Goal: Task Accomplishment & Management: Use online tool/utility

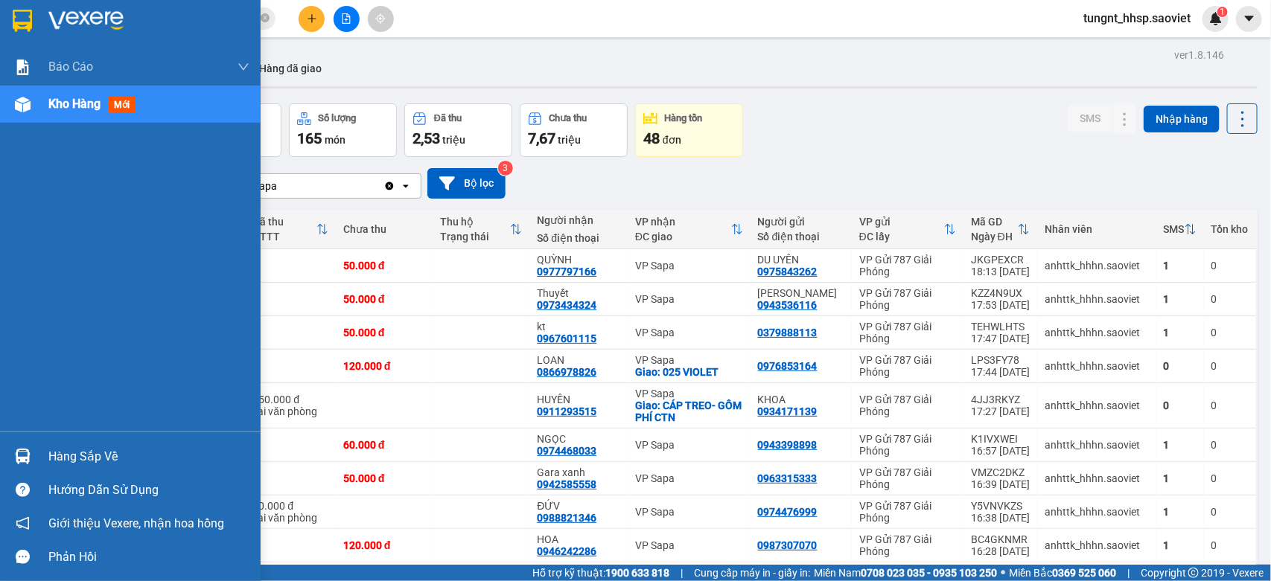
scroll to position [372, 0]
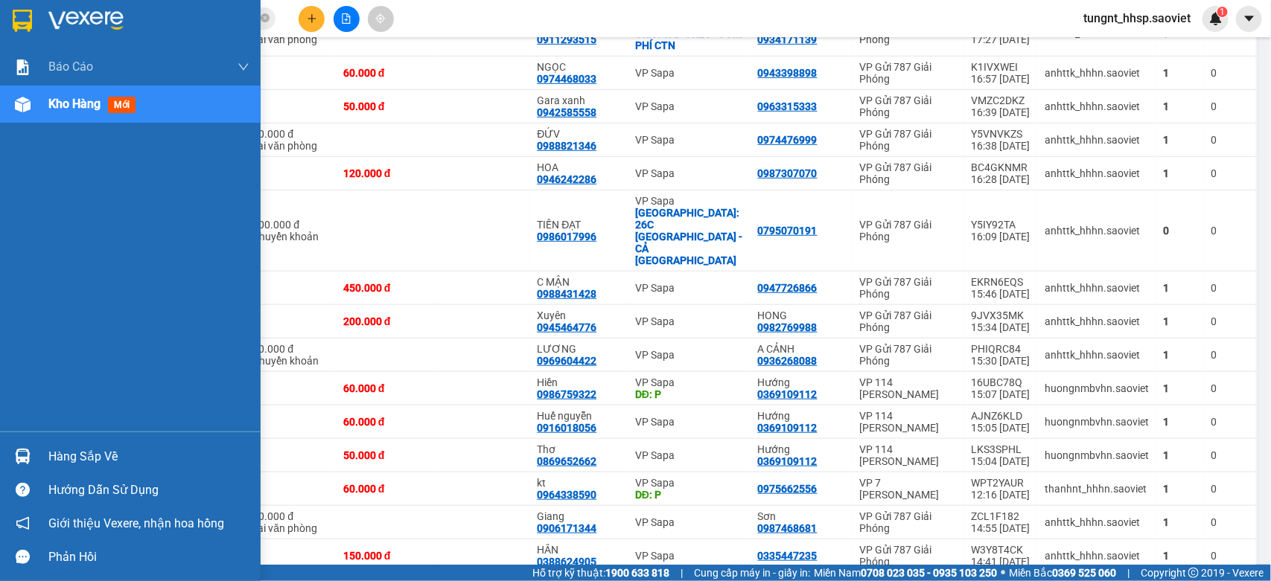
click at [67, 452] on div "Hàng sắp về" at bounding box center [148, 457] width 201 height 22
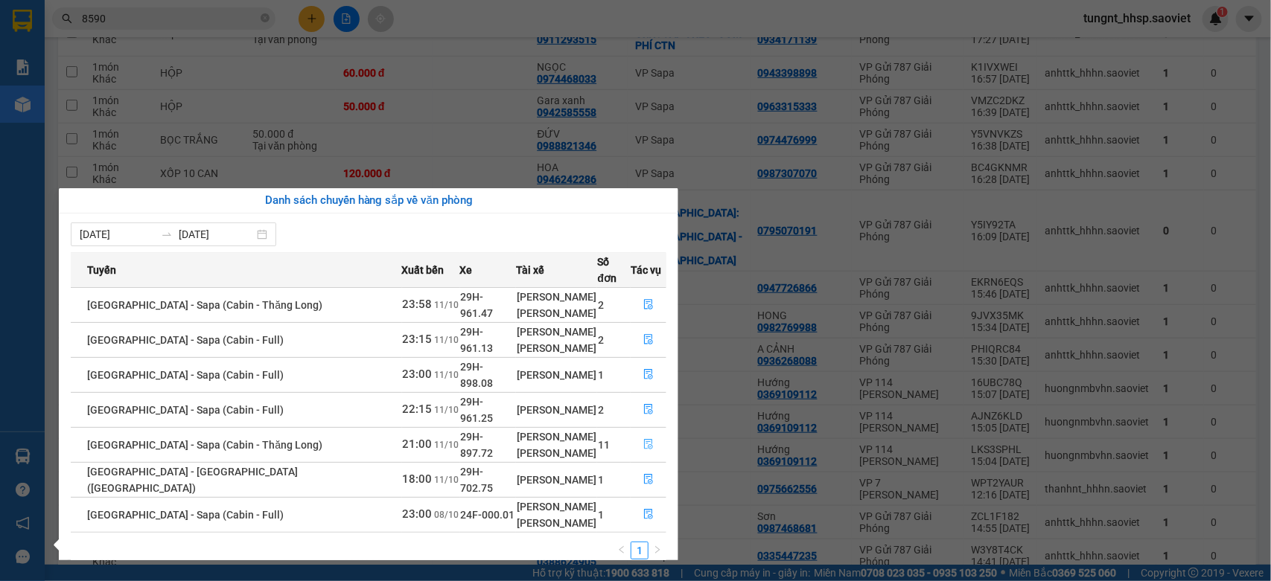
click at [631, 433] on button "button" at bounding box center [648, 445] width 34 height 24
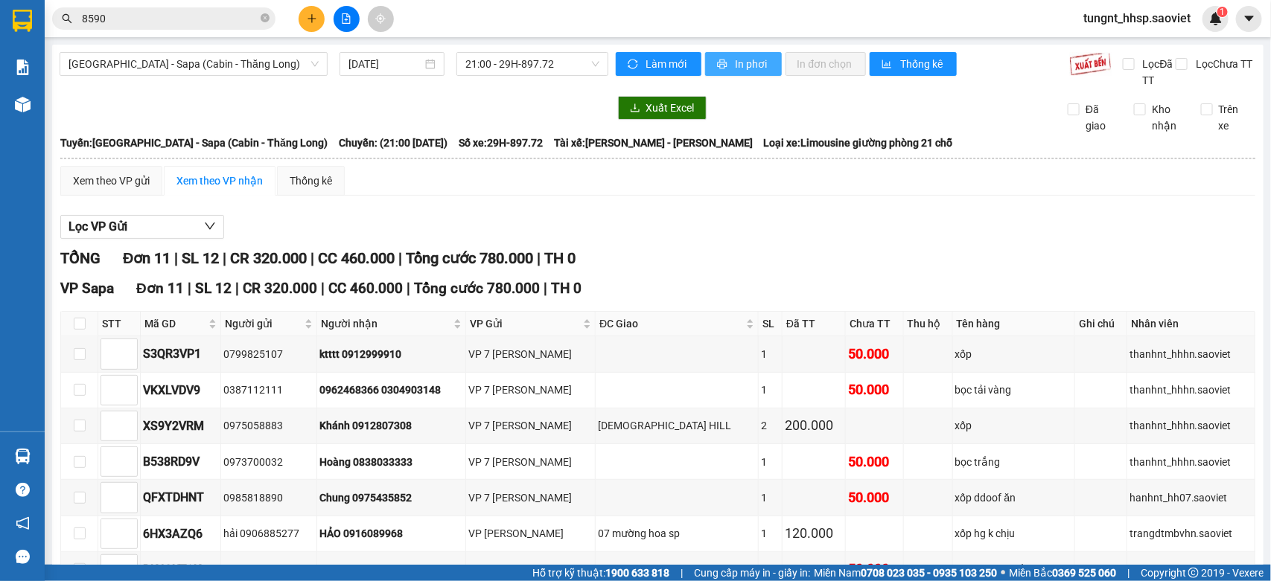
click at [735, 69] on span "In phơi" at bounding box center [752, 64] width 34 height 16
click at [76, 331] on label at bounding box center [80, 324] width 12 height 16
click at [76, 330] on input "checkbox" at bounding box center [80, 324] width 12 height 12
checkbox input "true"
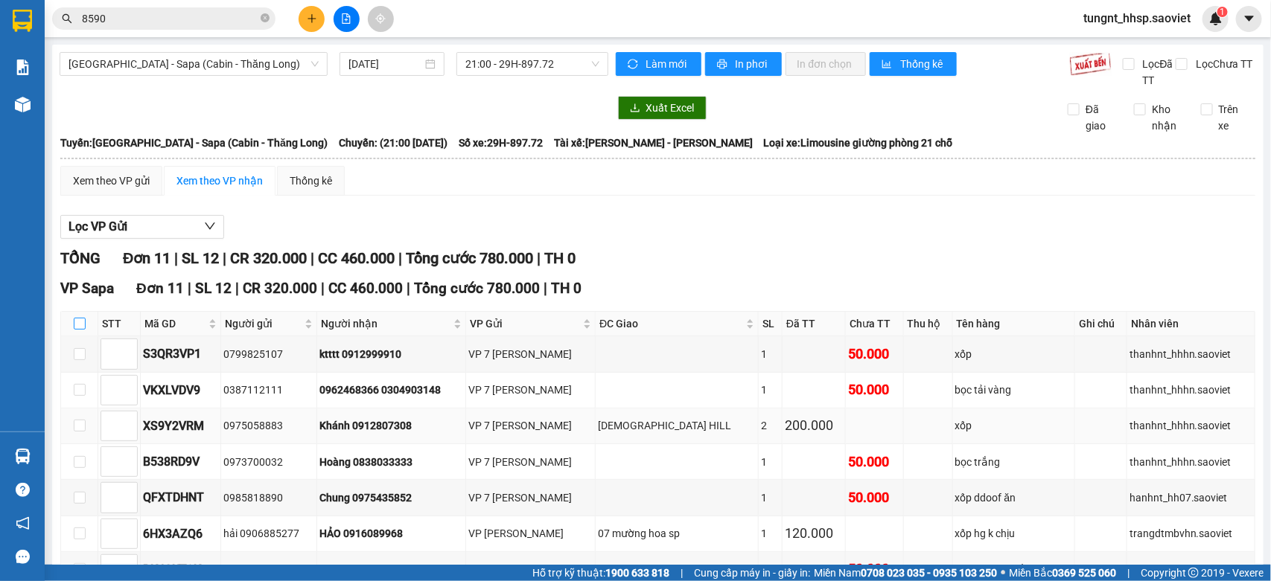
checkbox input "true"
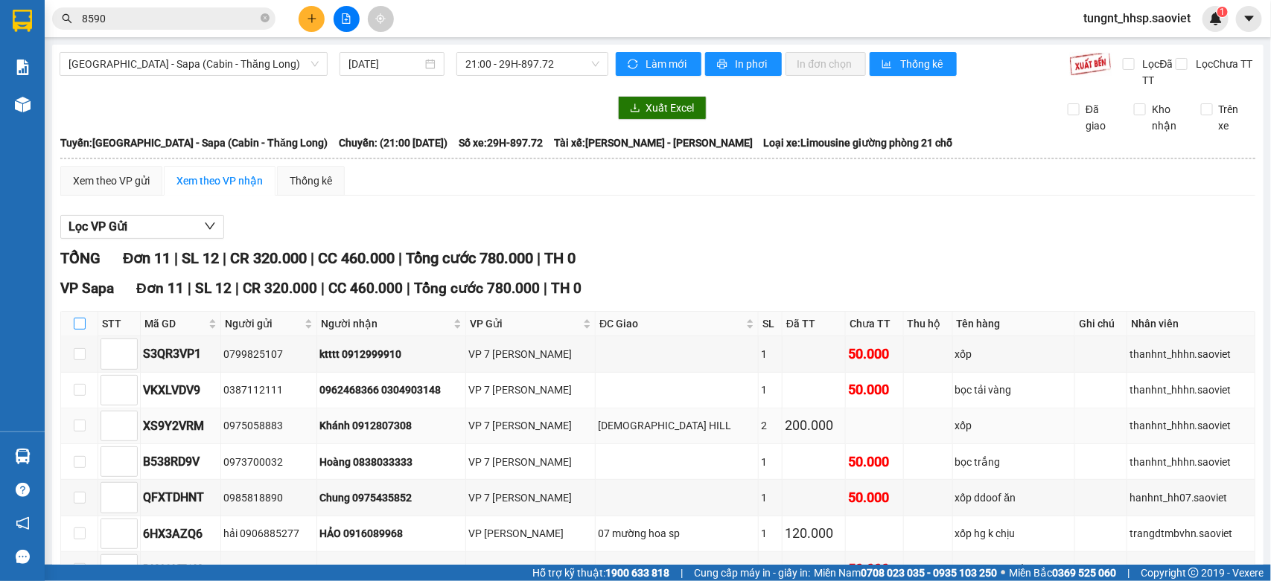
checkbox input "true"
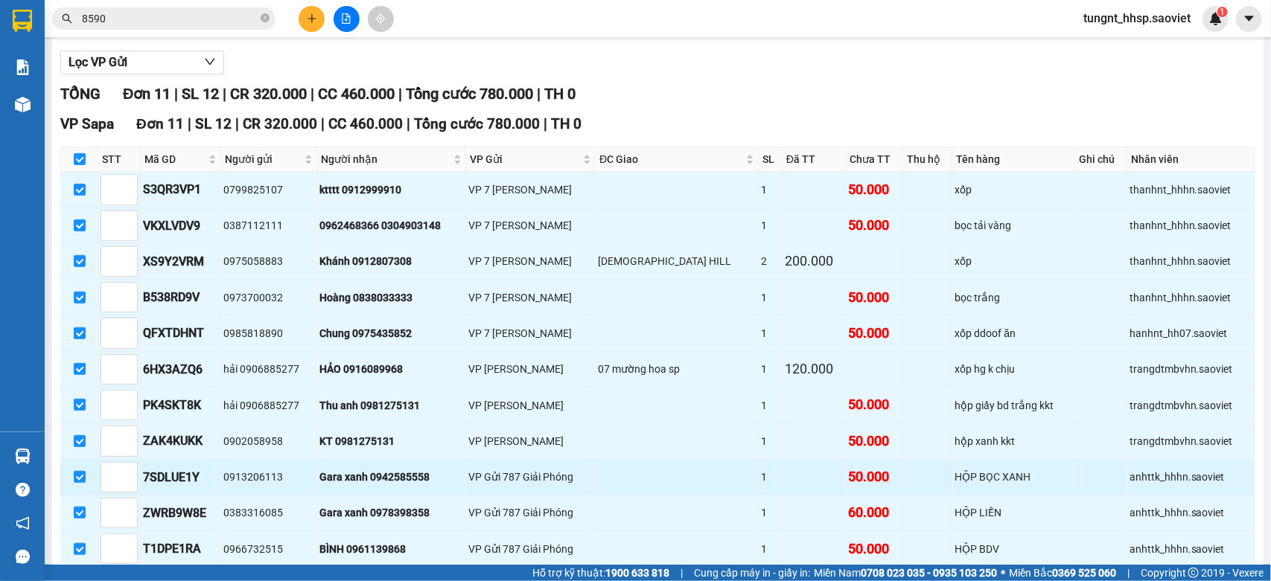
scroll to position [251, 0]
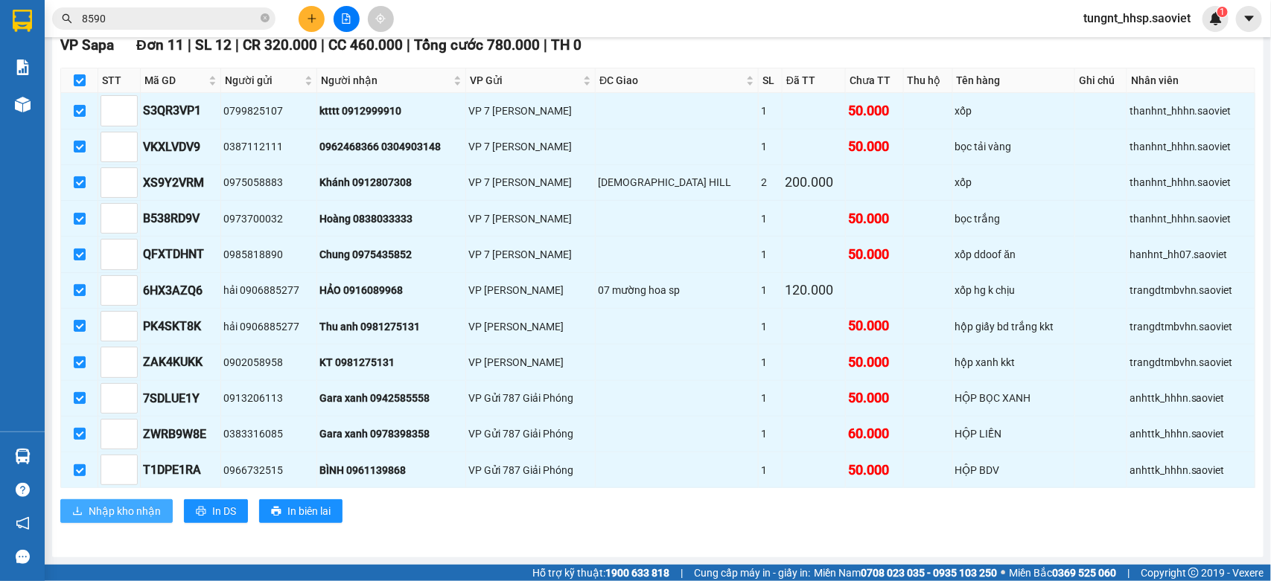
click at [132, 506] on span "Nhập kho nhận" at bounding box center [125, 511] width 72 height 16
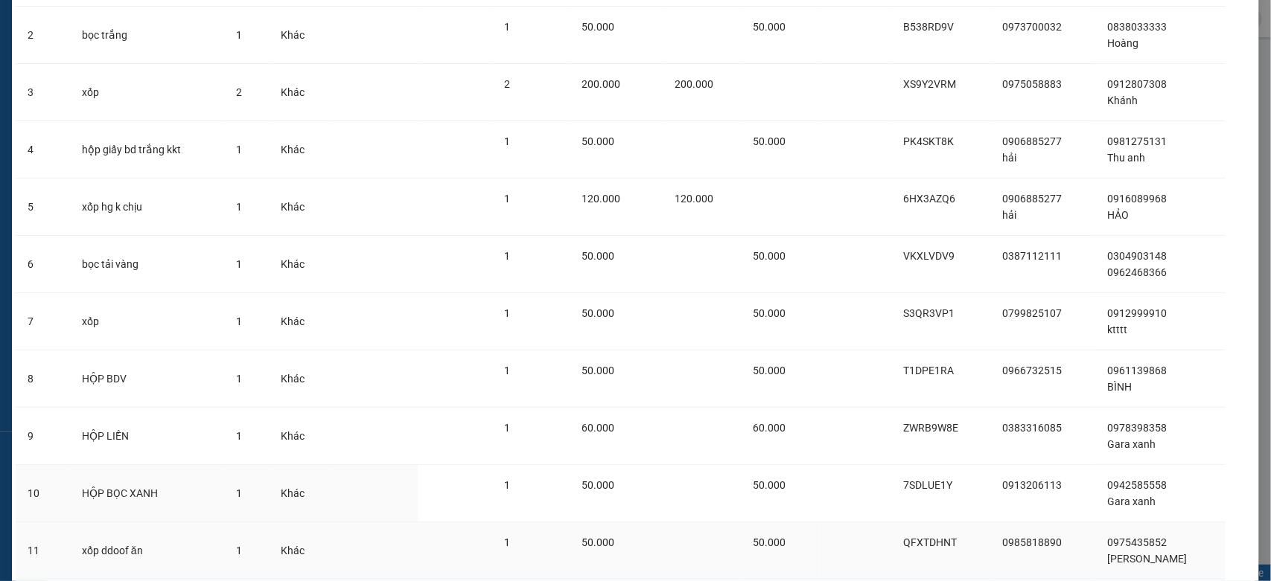
scroll to position [284, 0]
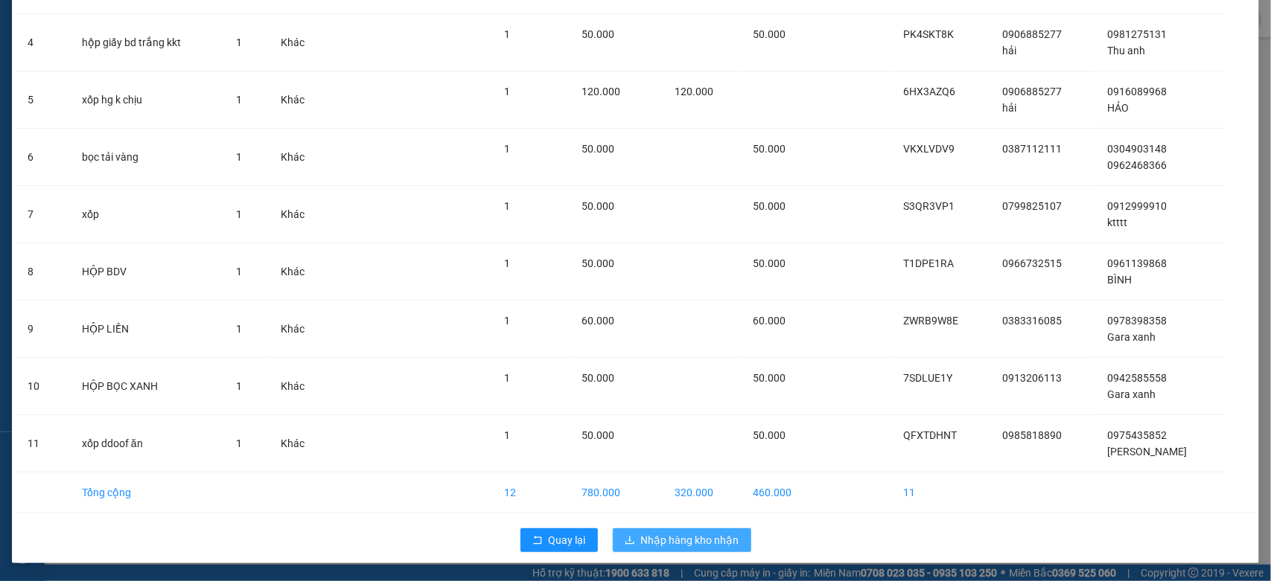
click at [682, 542] on span "Nhập hàng kho nhận" at bounding box center [690, 540] width 98 height 16
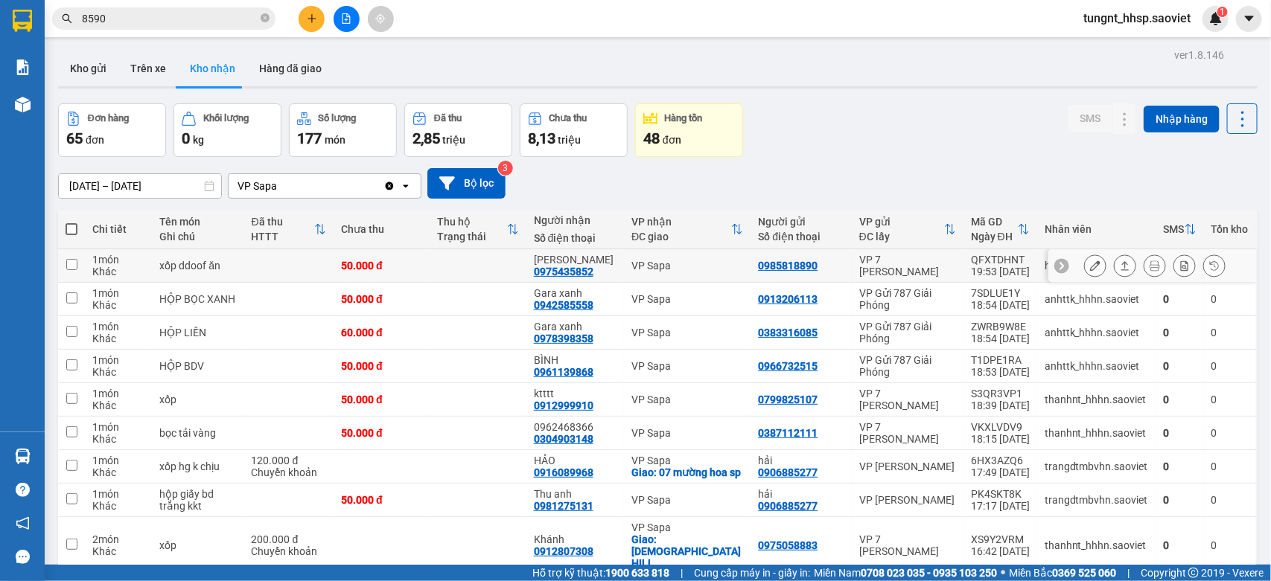
click at [475, 273] on td at bounding box center [477, 265] width 96 height 33
checkbox input "true"
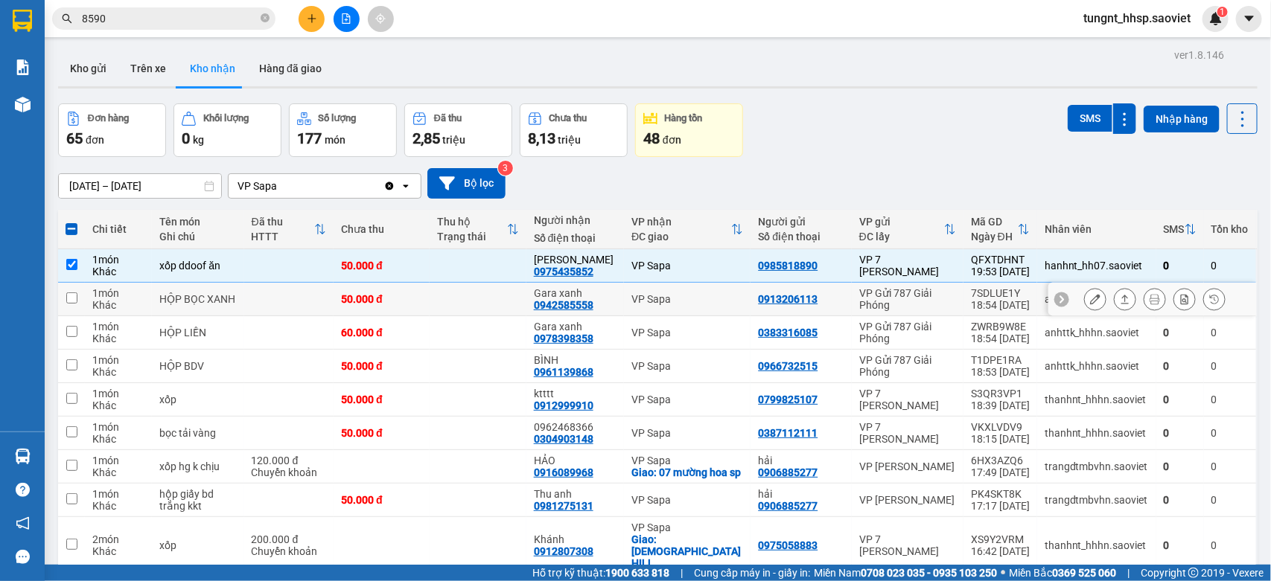
click at [473, 313] on td at bounding box center [477, 299] width 96 height 33
checkbox input "true"
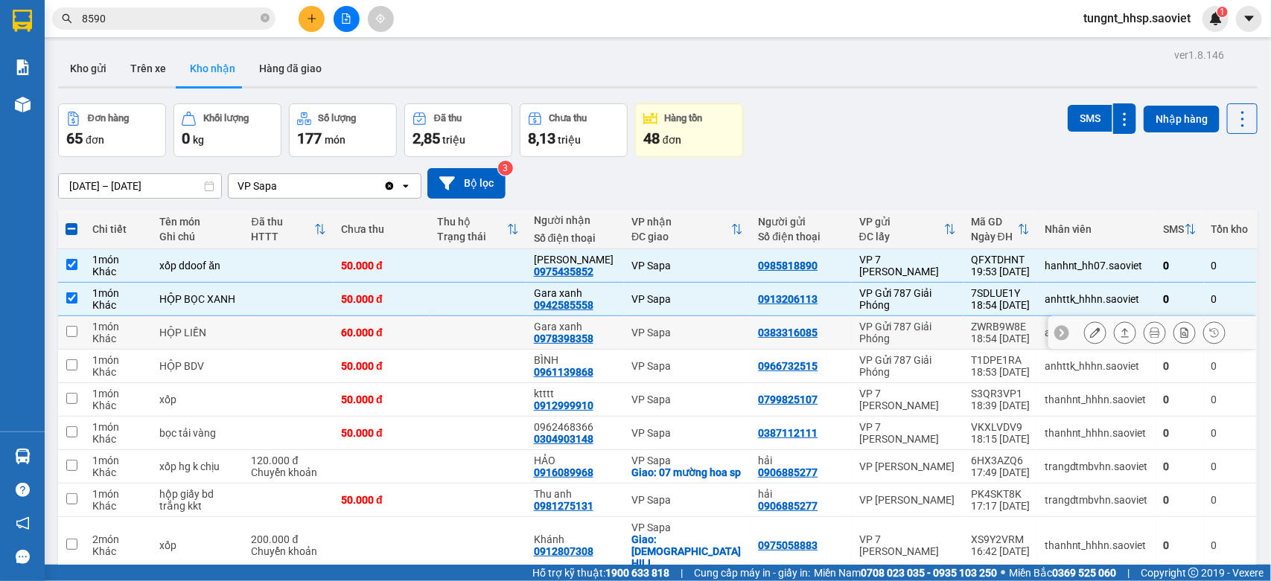
drag, startPoint x: 473, startPoint y: 339, endPoint x: 469, endPoint y: 385, distance: 45.6
click at [473, 340] on td at bounding box center [477, 332] width 96 height 33
checkbox input "true"
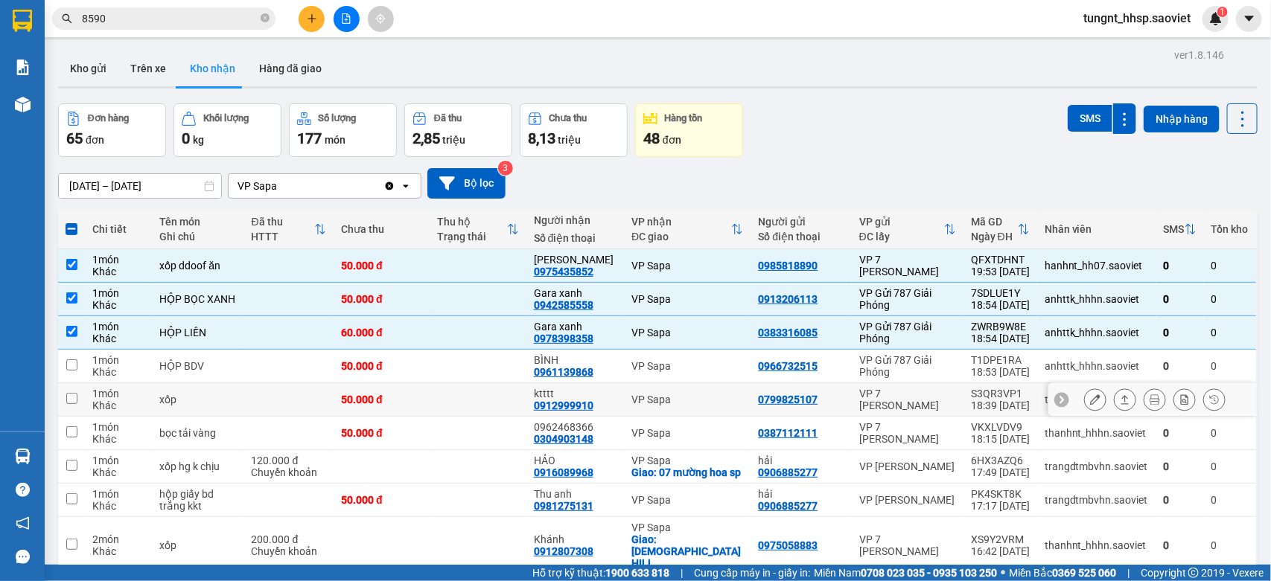
drag, startPoint x: 453, startPoint y: 365, endPoint x: 465, endPoint y: 378, distance: 17.9
click at [453, 367] on td at bounding box center [477, 366] width 96 height 33
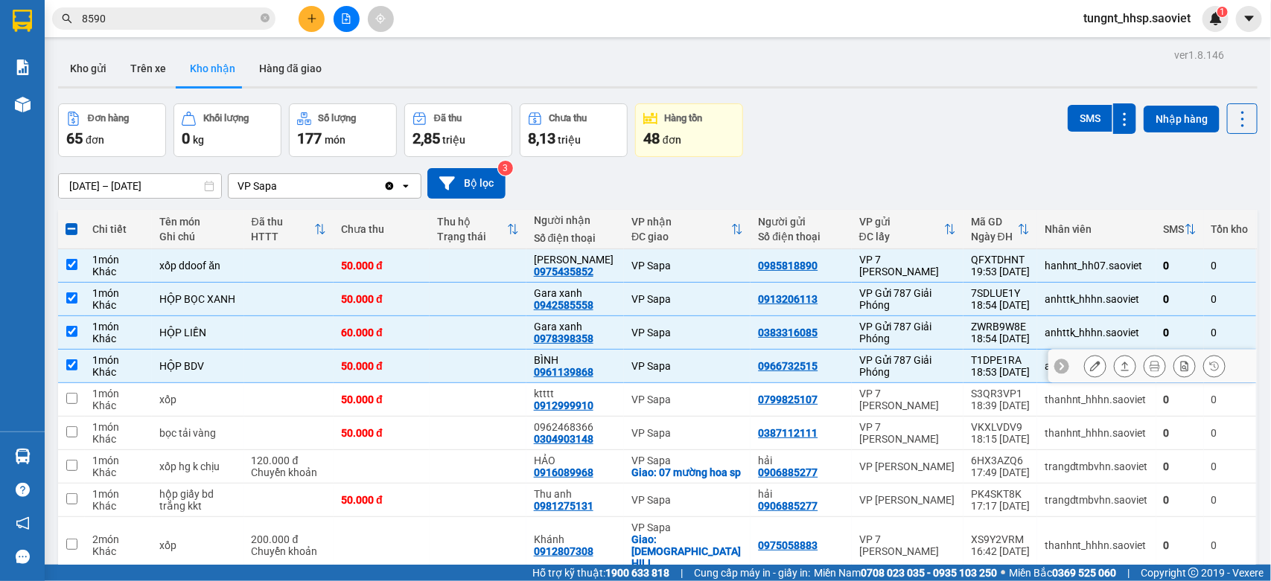
checkbox input "true"
drag, startPoint x: 459, startPoint y: 407, endPoint x: 477, endPoint y: 450, distance: 47.0
click at [458, 409] on td at bounding box center [477, 399] width 96 height 33
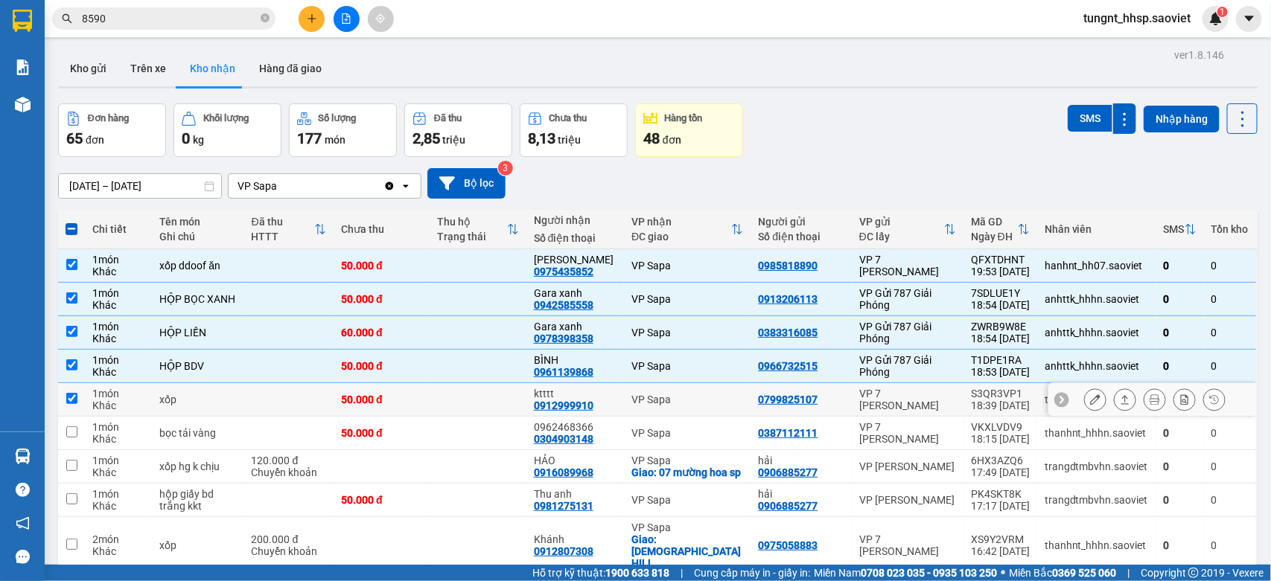
checkbox input "true"
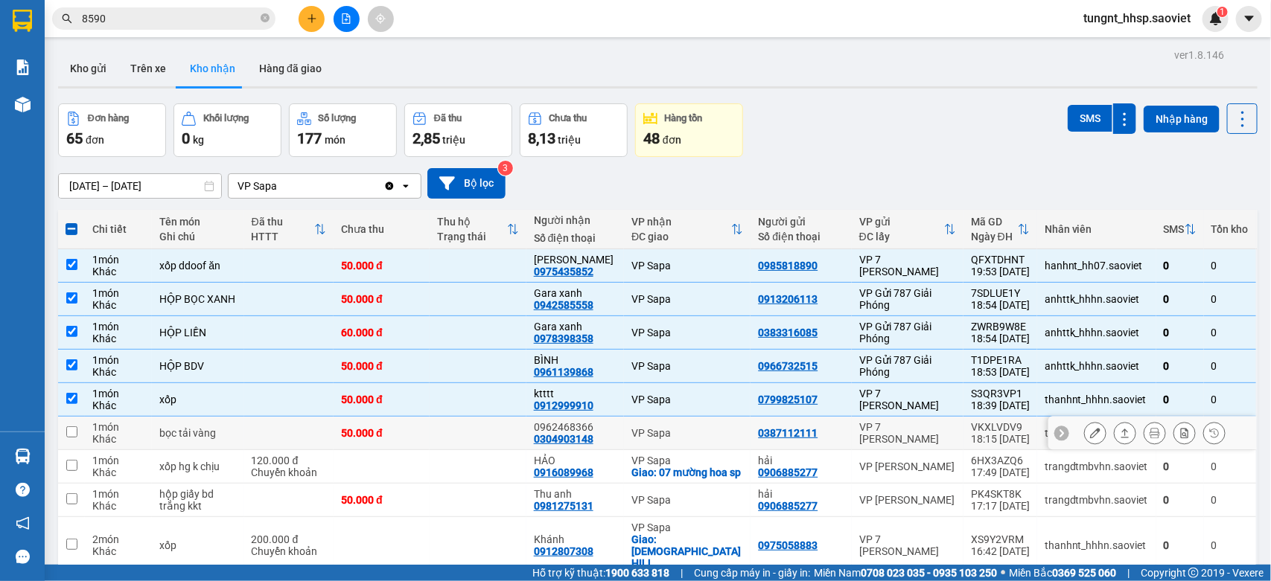
drag, startPoint x: 463, startPoint y: 440, endPoint x: 514, endPoint y: 455, distance: 53.5
click at [462, 441] on td at bounding box center [477, 433] width 96 height 33
checkbox input "true"
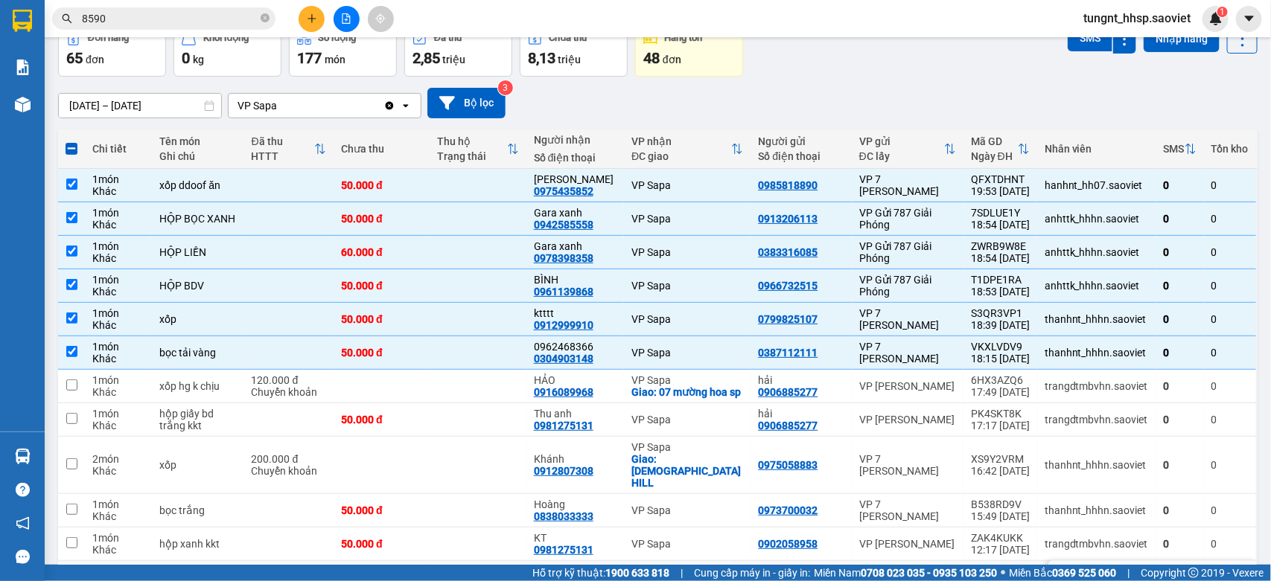
scroll to position [186, 0]
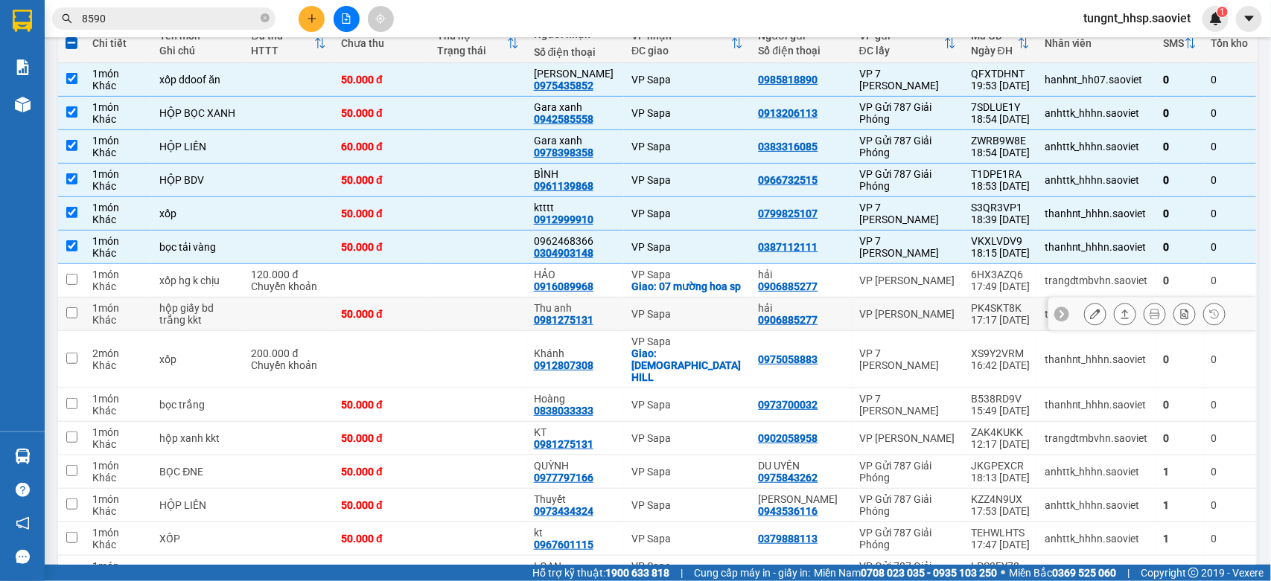
click at [475, 325] on td at bounding box center [477, 314] width 96 height 33
checkbox input "true"
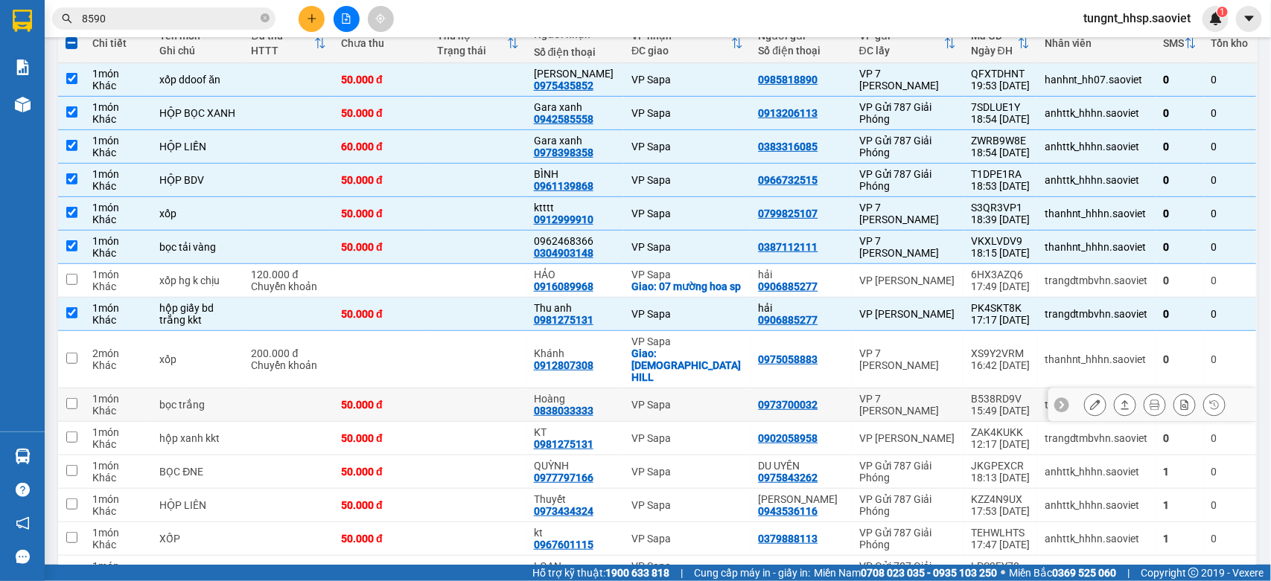
click at [704, 400] on div "VP Sapa" at bounding box center [687, 405] width 112 height 12
checkbox input "true"
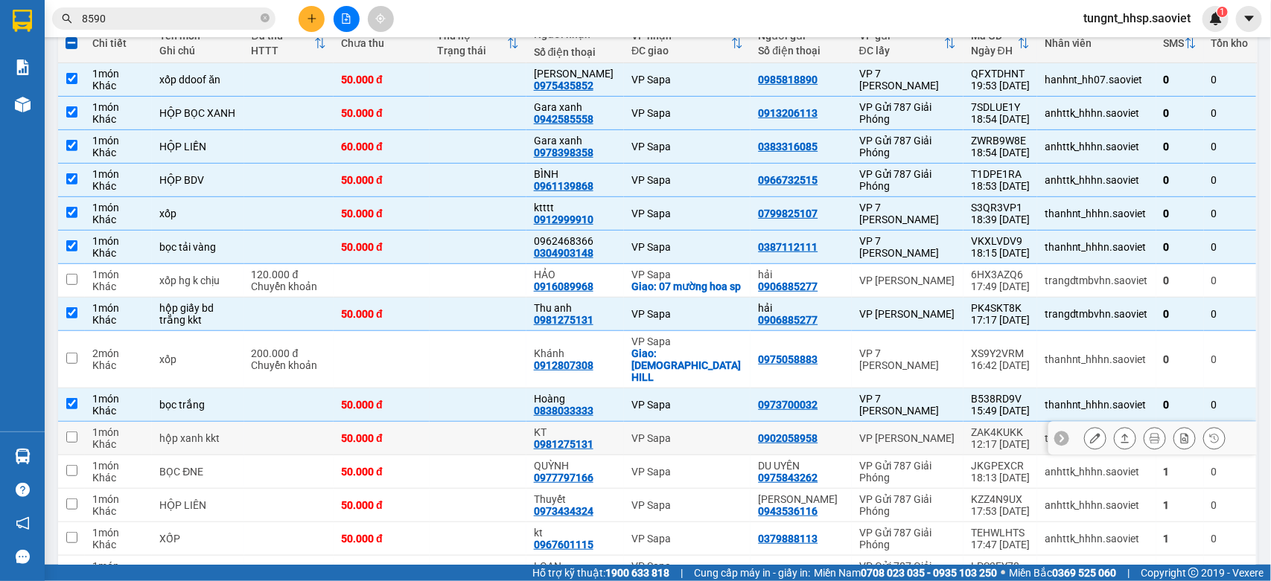
click at [703, 432] on div "VP Sapa" at bounding box center [687, 438] width 112 height 12
checkbox input "true"
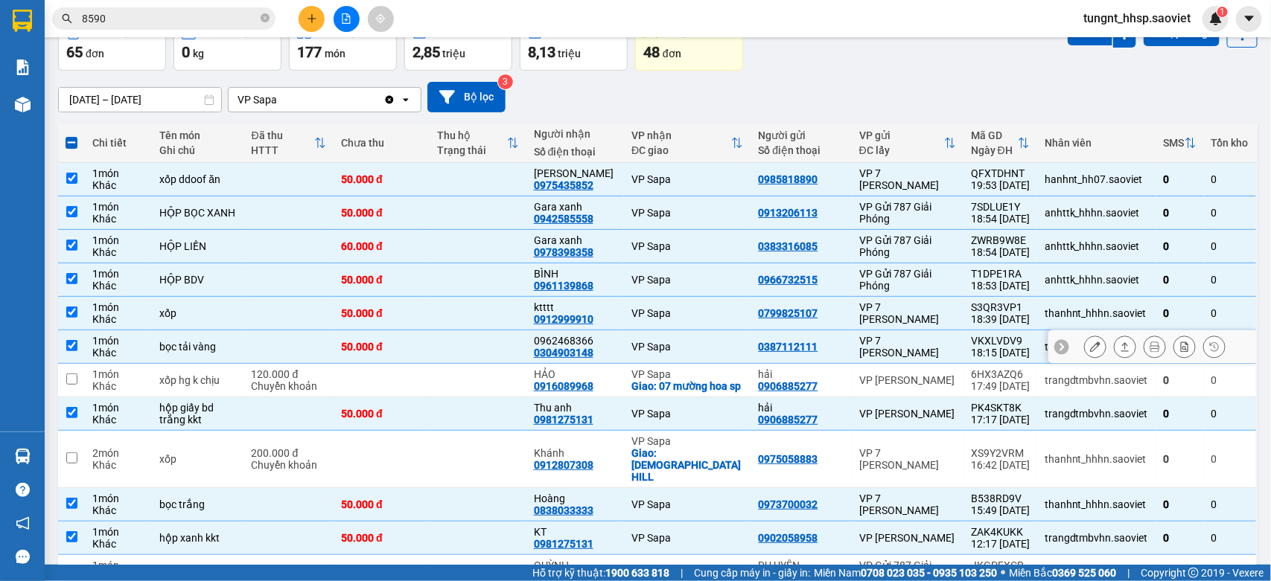
scroll to position [0, 0]
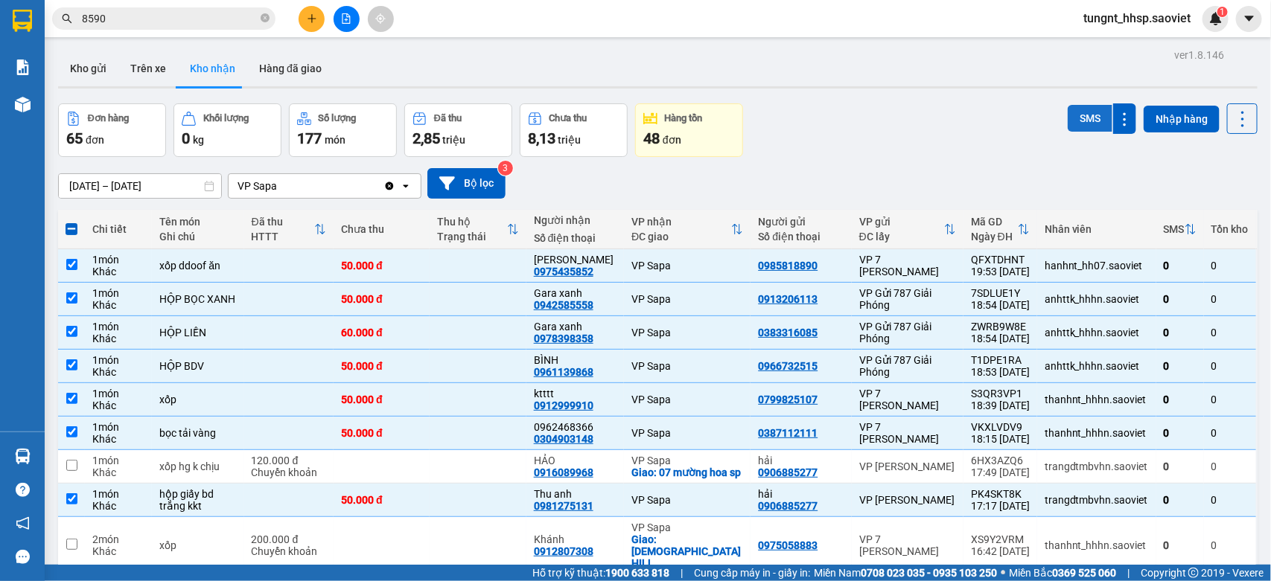
click at [1067, 119] on button "SMS" at bounding box center [1089, 118] width 45 height 27
click at [1067, 105] on button "SMS" at bounding box center [1089, 118] width 45 height 27
click at [1232, 123] on icon at bounding box center [1242, 119] width 21 height 21
click at [1206, 179] on span "Làm mới" at bounding box center [1204, 185] width 41 height 15
click at [75, 229] on span at bounding box center [72, 229] width 12 height 12
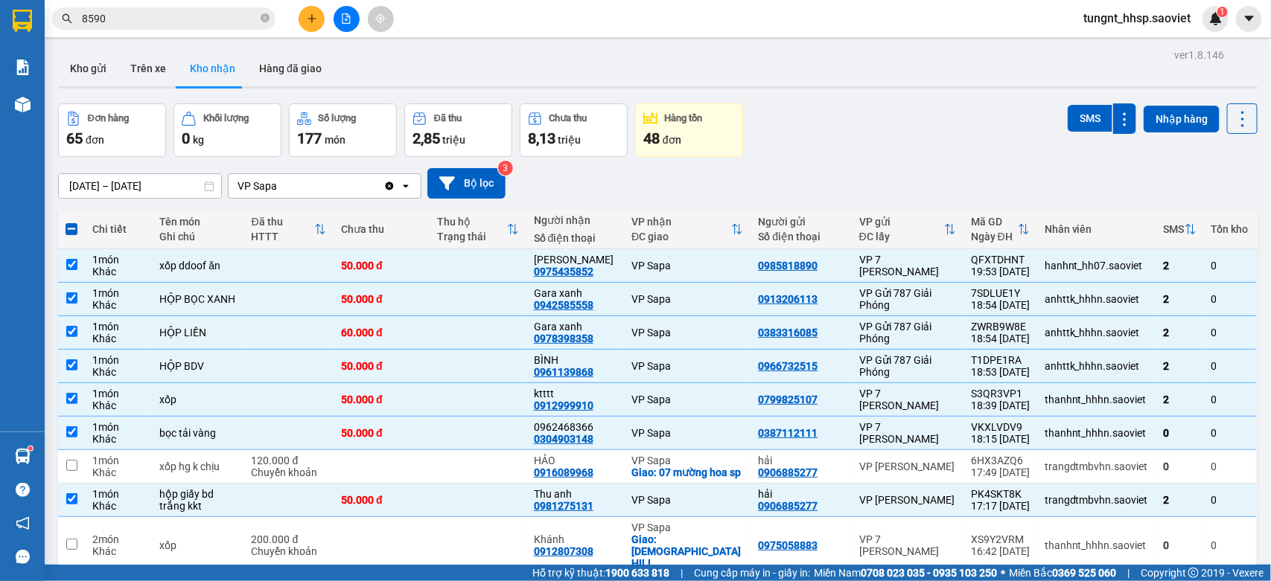
click at [71, 222] on input "checkbox" at bounding box center [71, 222] width 0 height 0
checkbox input "true"
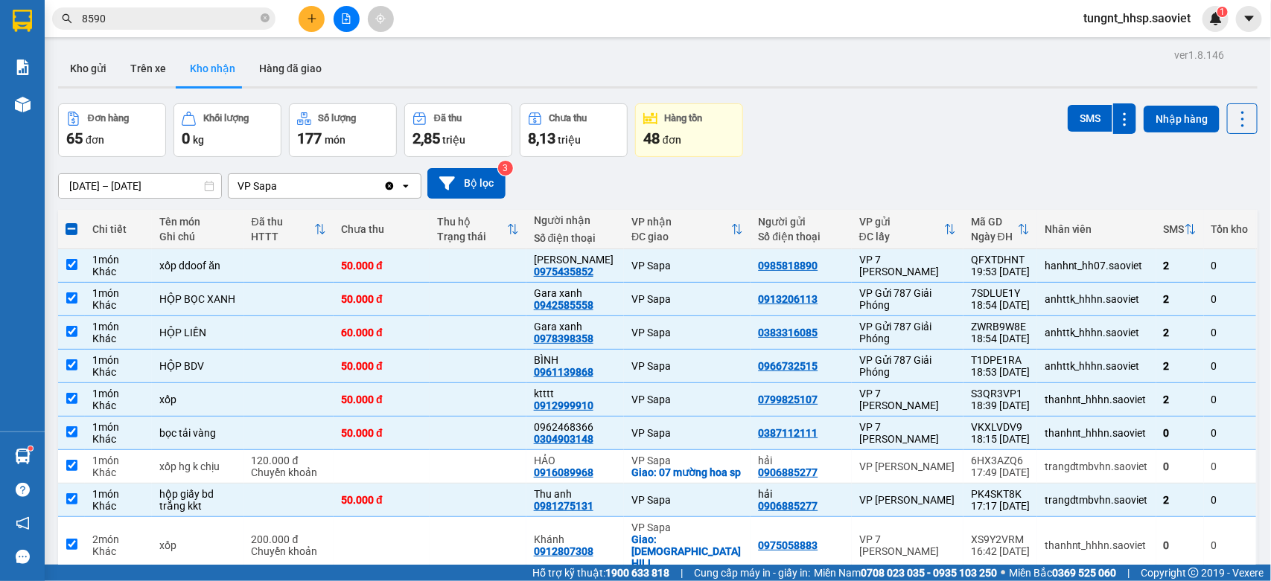
checkbox input "true"
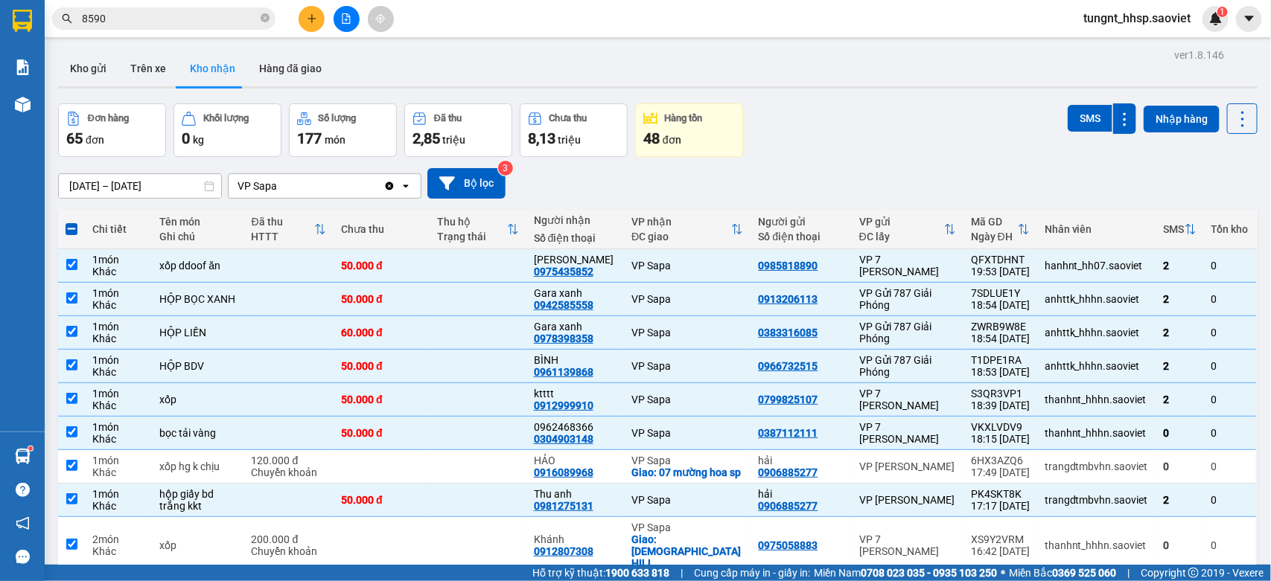
checkbox input "true"
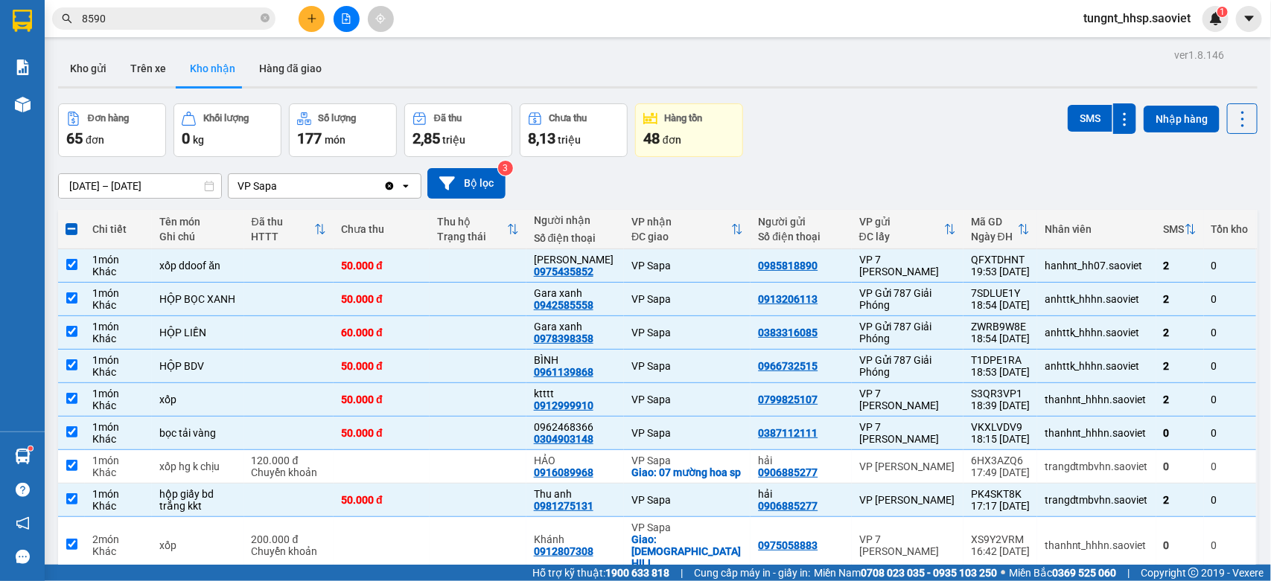
checkbox input "true"
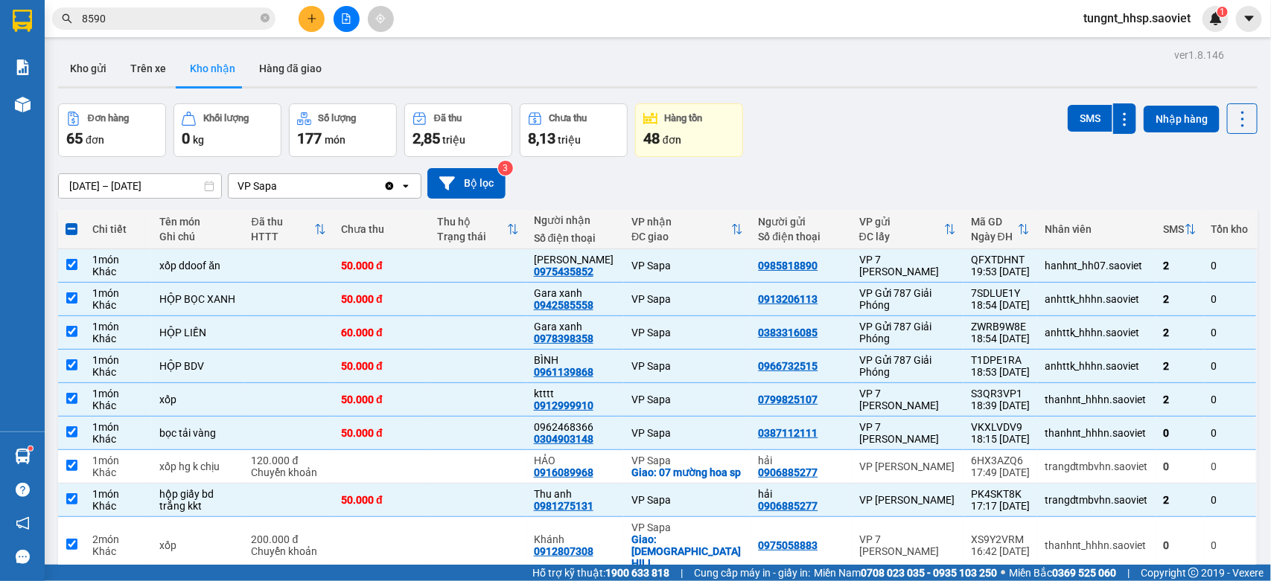
checkbox input "true"
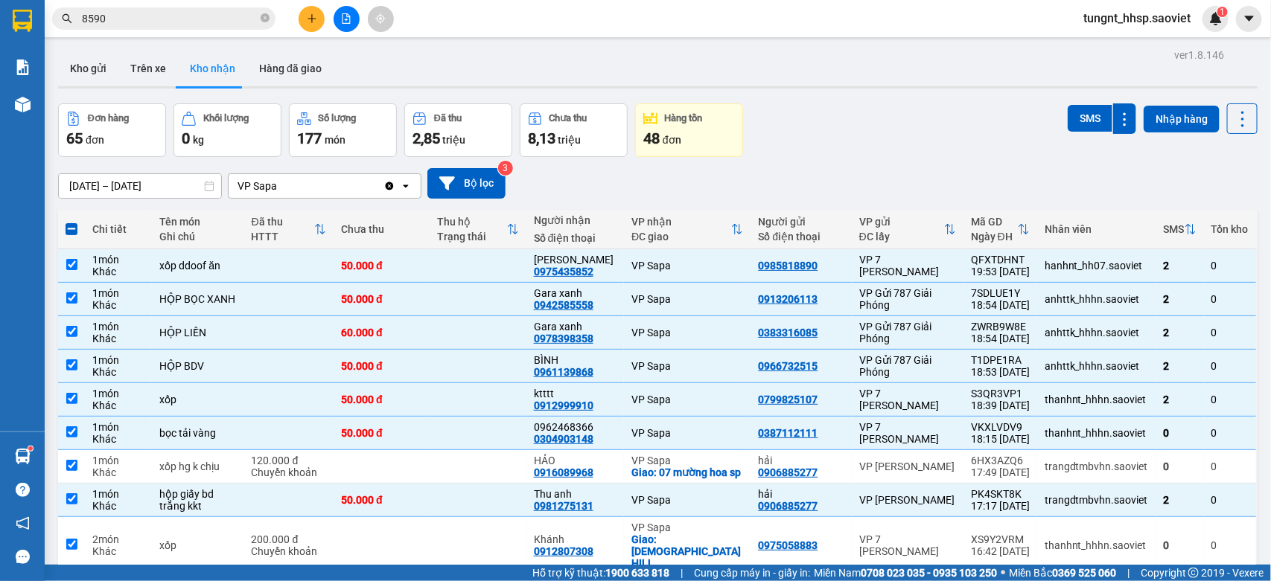
checkbox input "true"
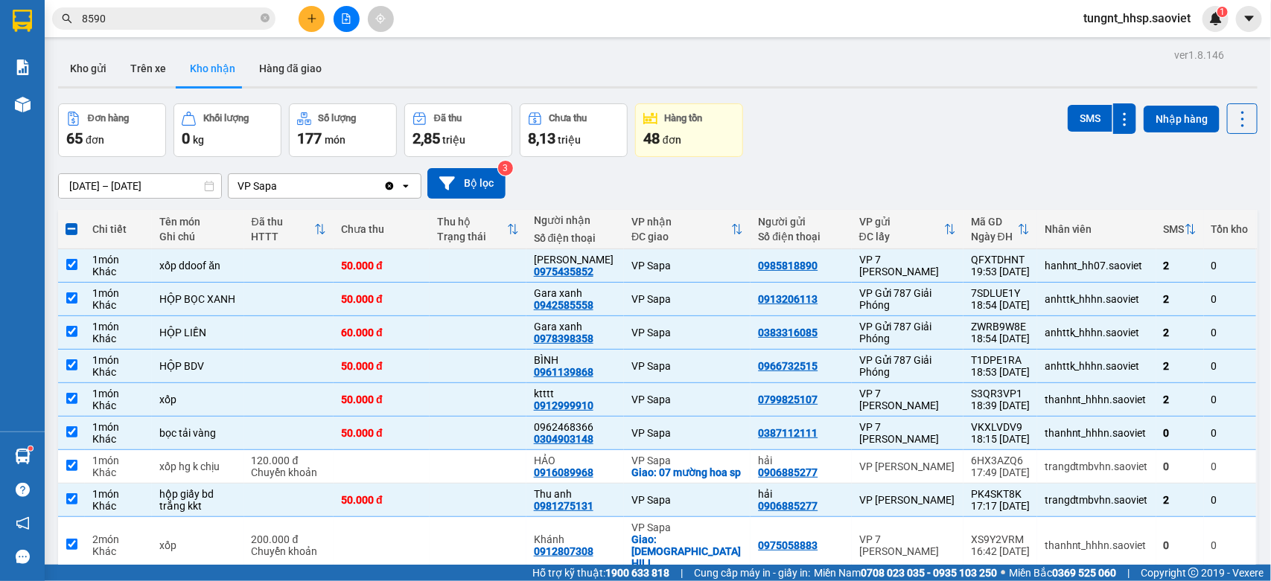
checkbox input "true"
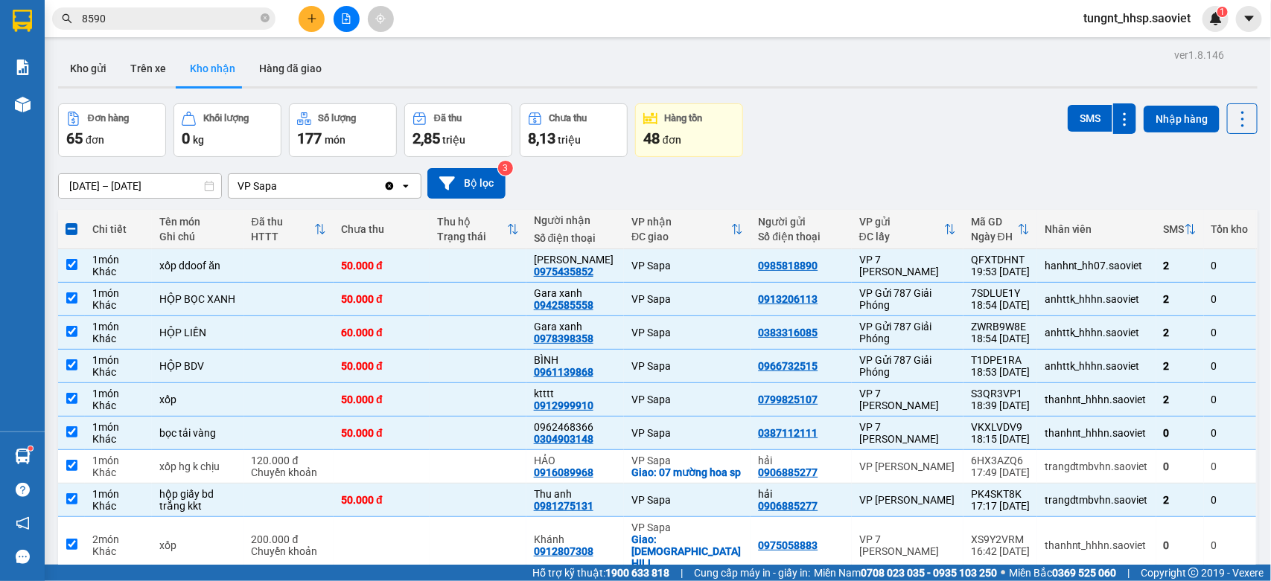
checkbox input "true"
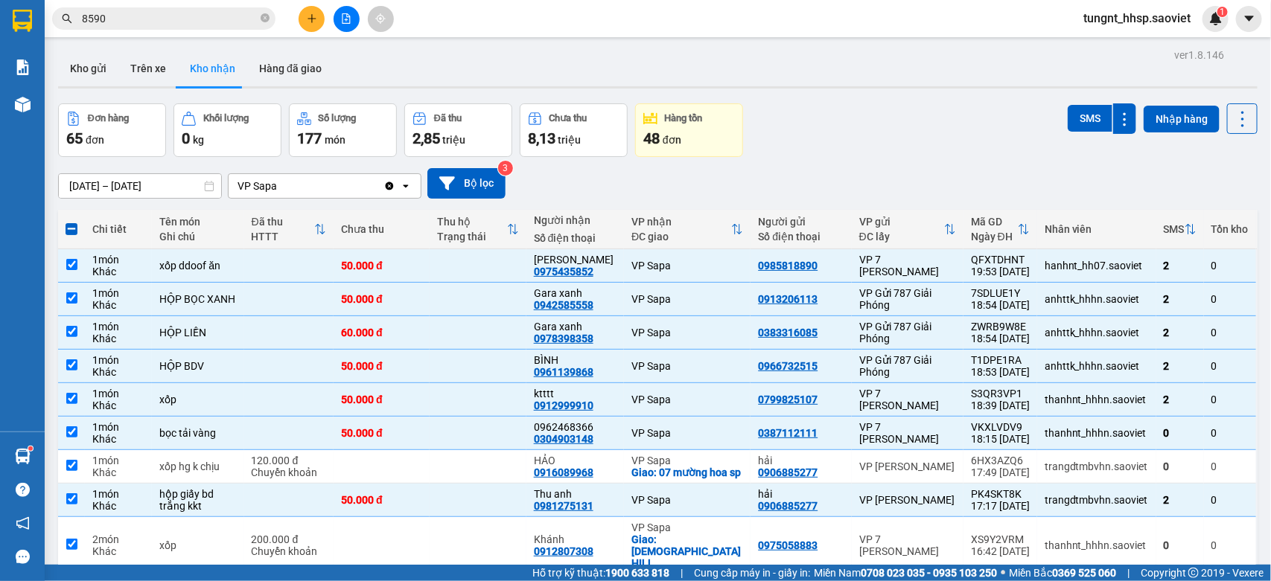
checkbox input "true"
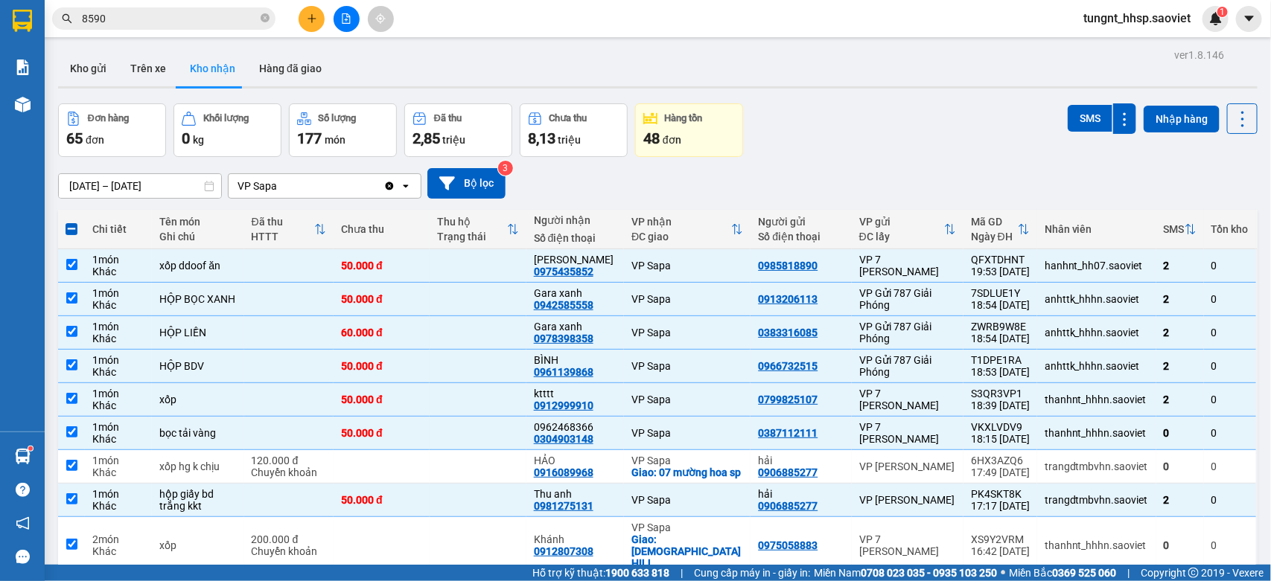
checkbox input "true"
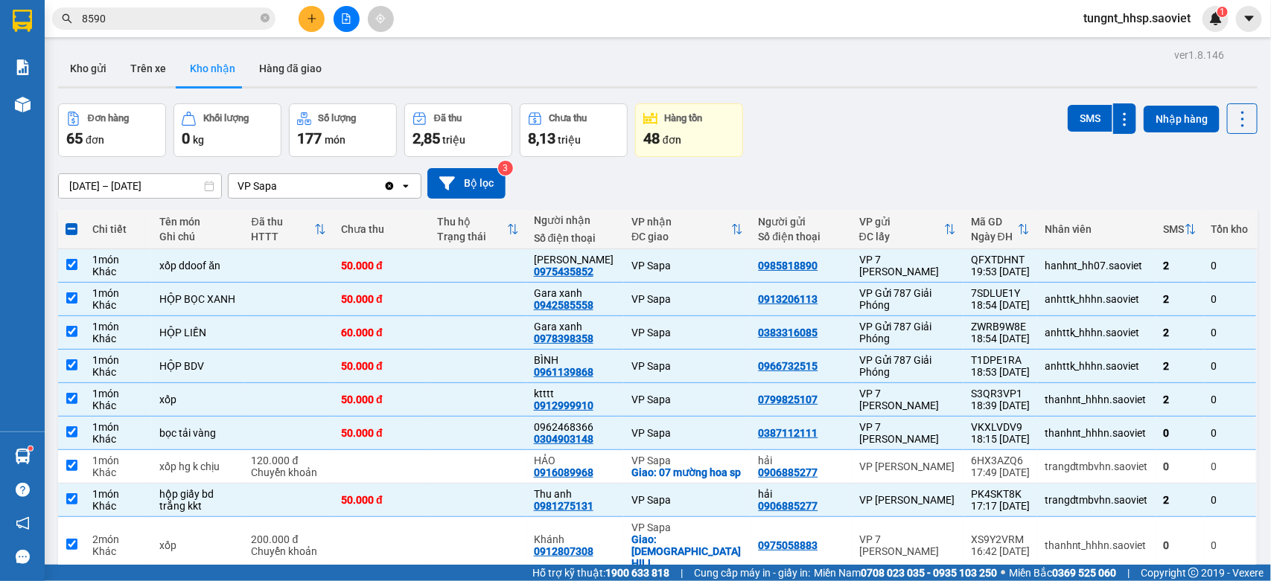
checkbox input "true"
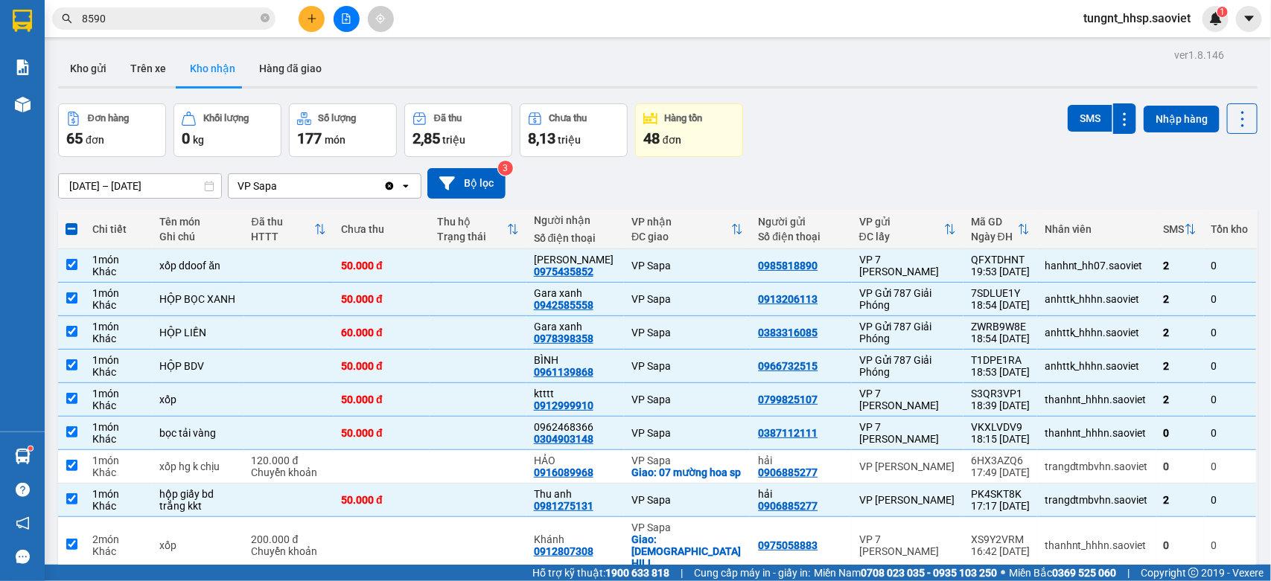
checkbox input "true"
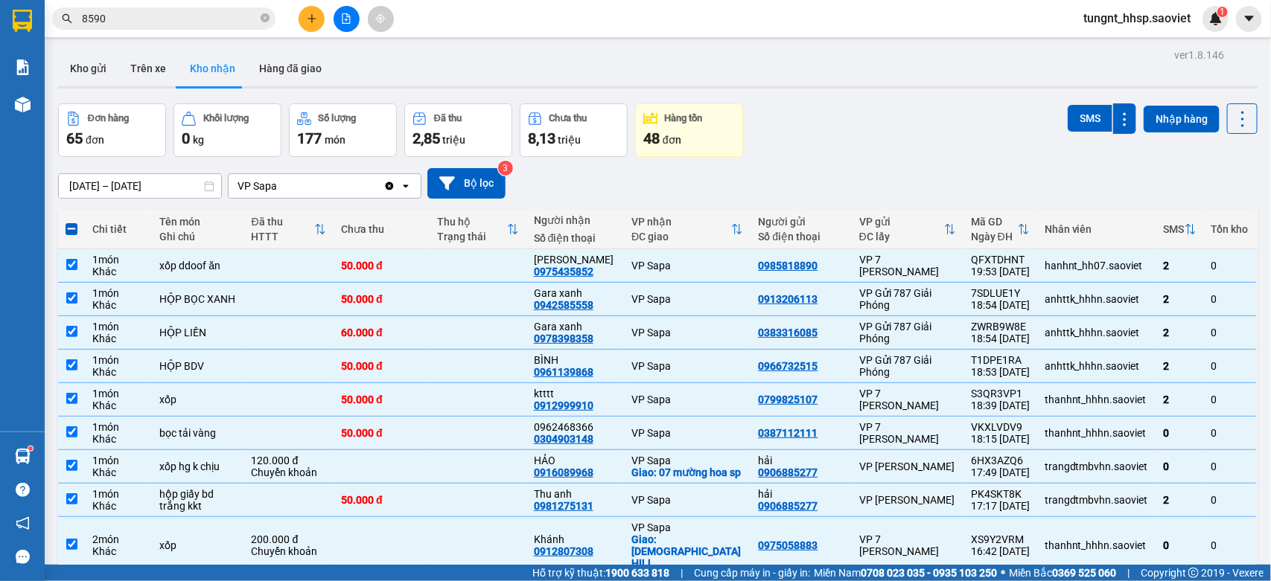
click at [67, 229] on span at bounding box center [72, 229] width 12 height 12
click at [71, 222] on input "checkbox" at bounding box center [71, 222] width 0 height 0
checkbox input "false"
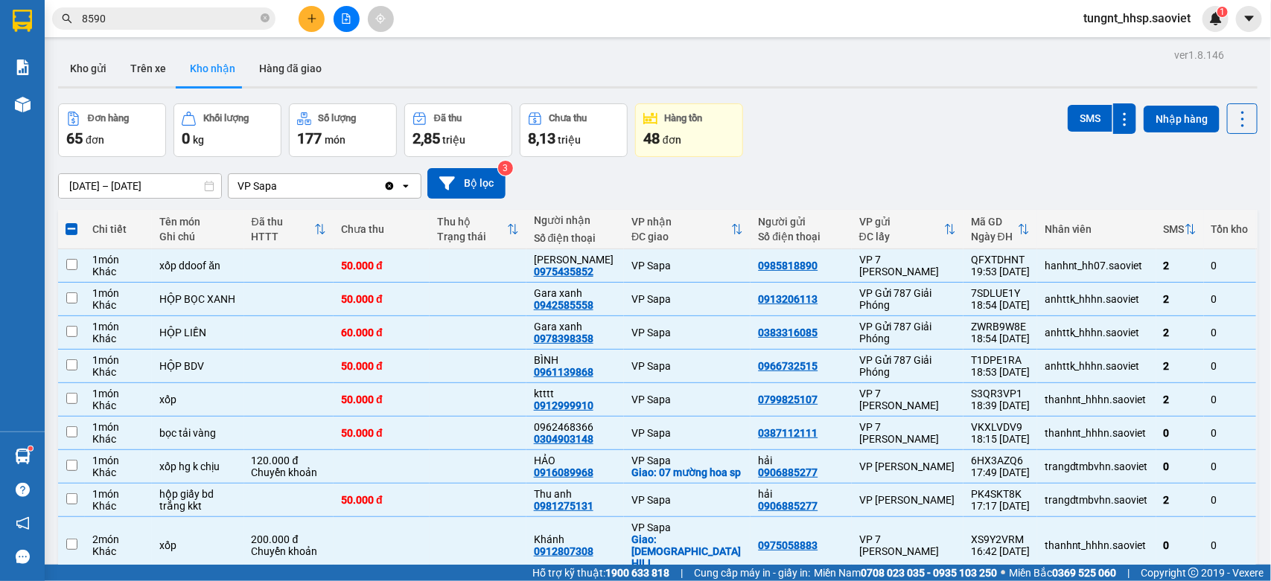
checkbox input "false"
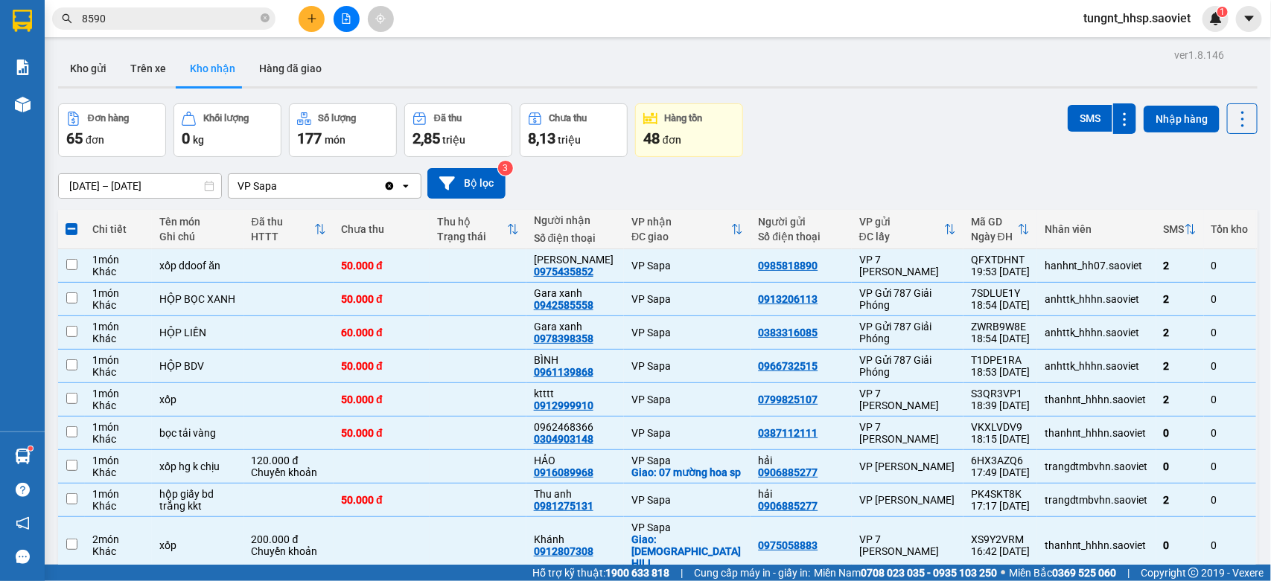
checkbox input "false"
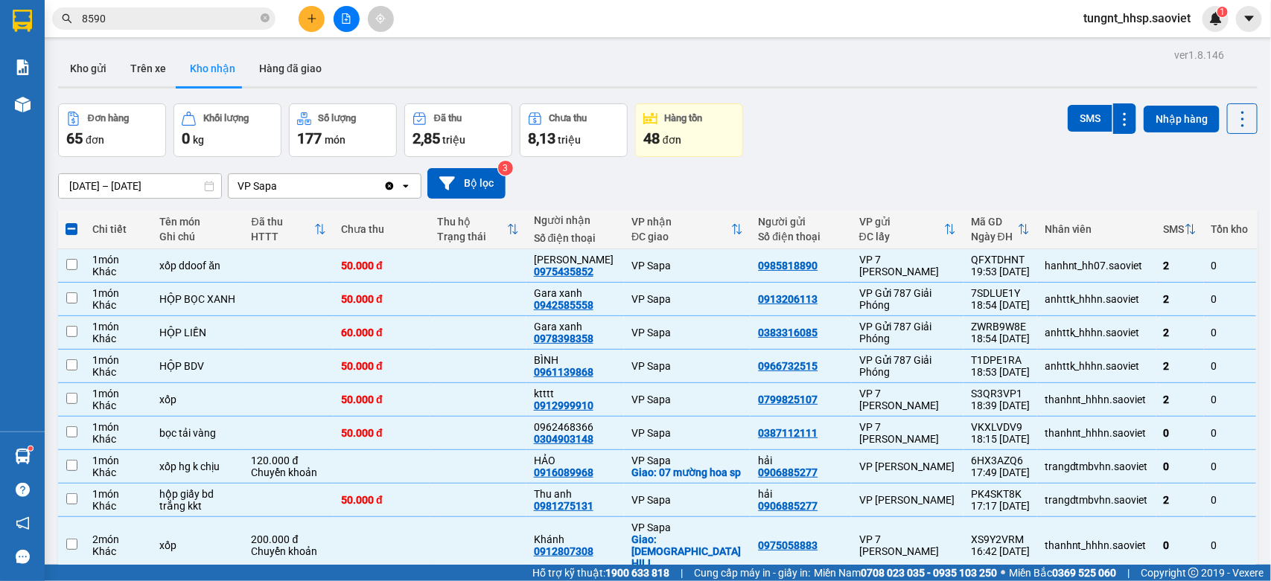
checkbox input "false"
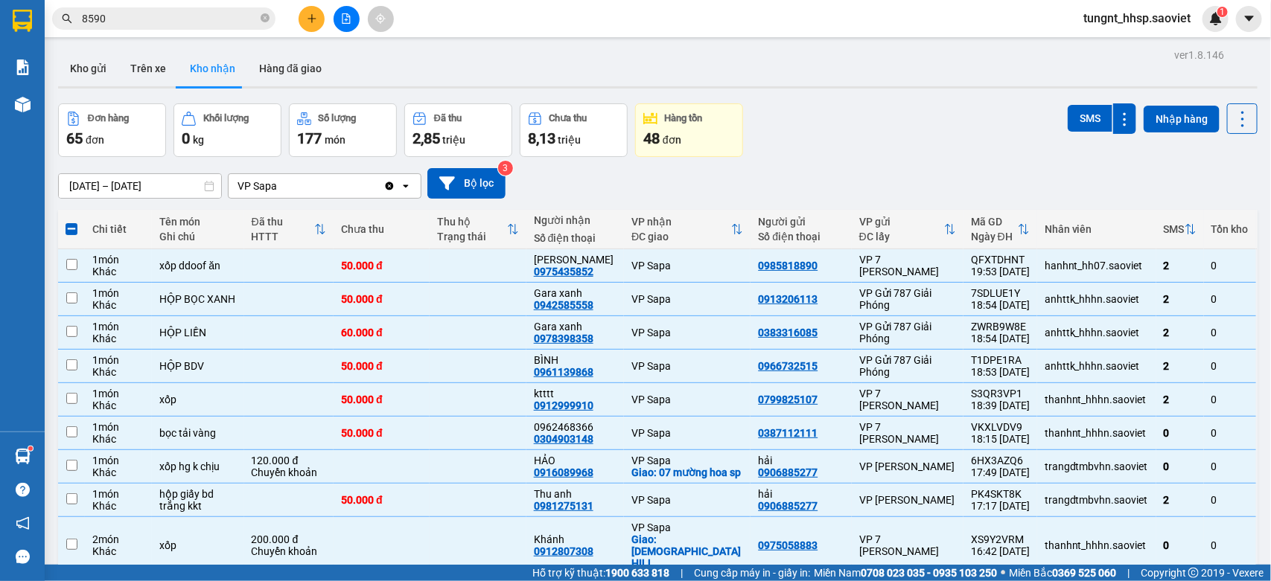
checkbox input "false"
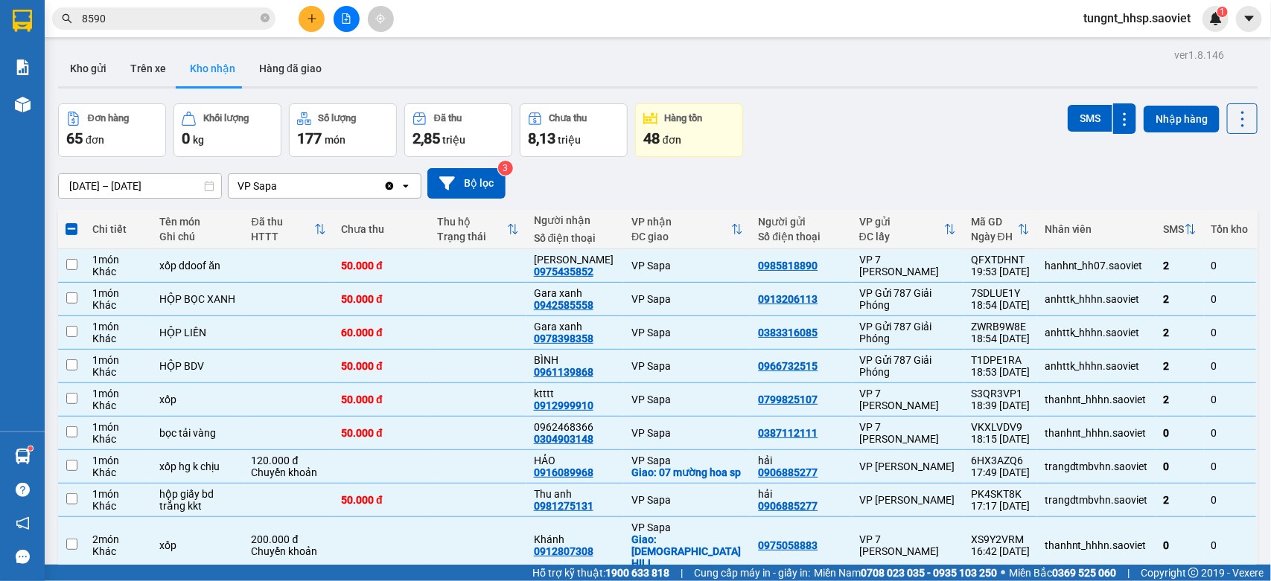
checkbox input "false"
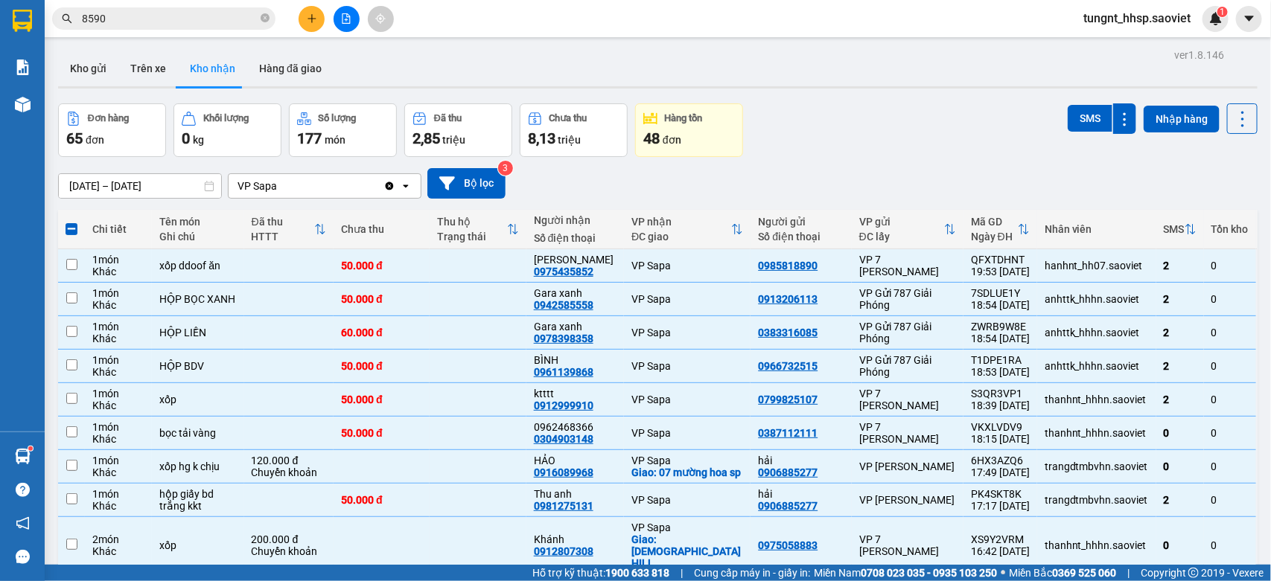
checkbox input "false"
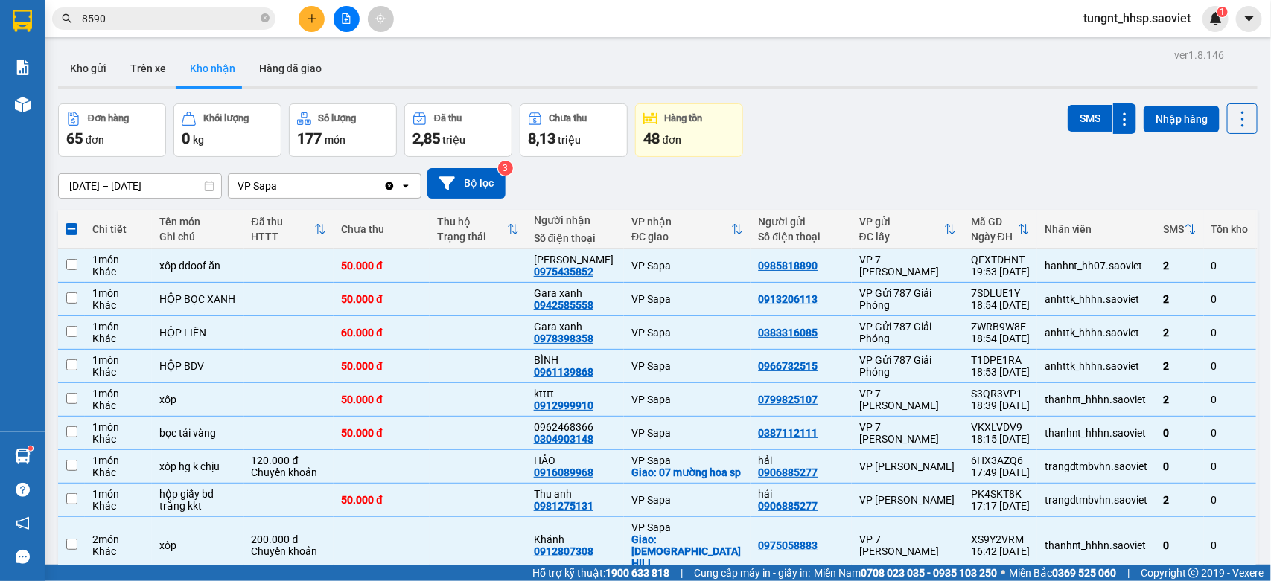
checkbox input "false"
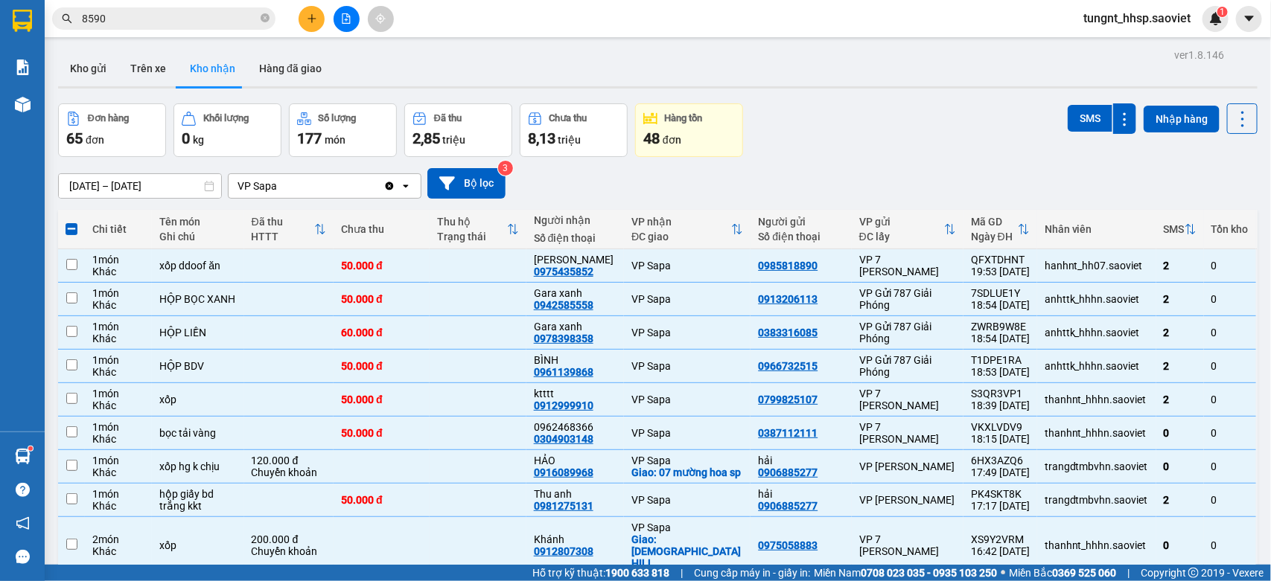
checkbox input "false"
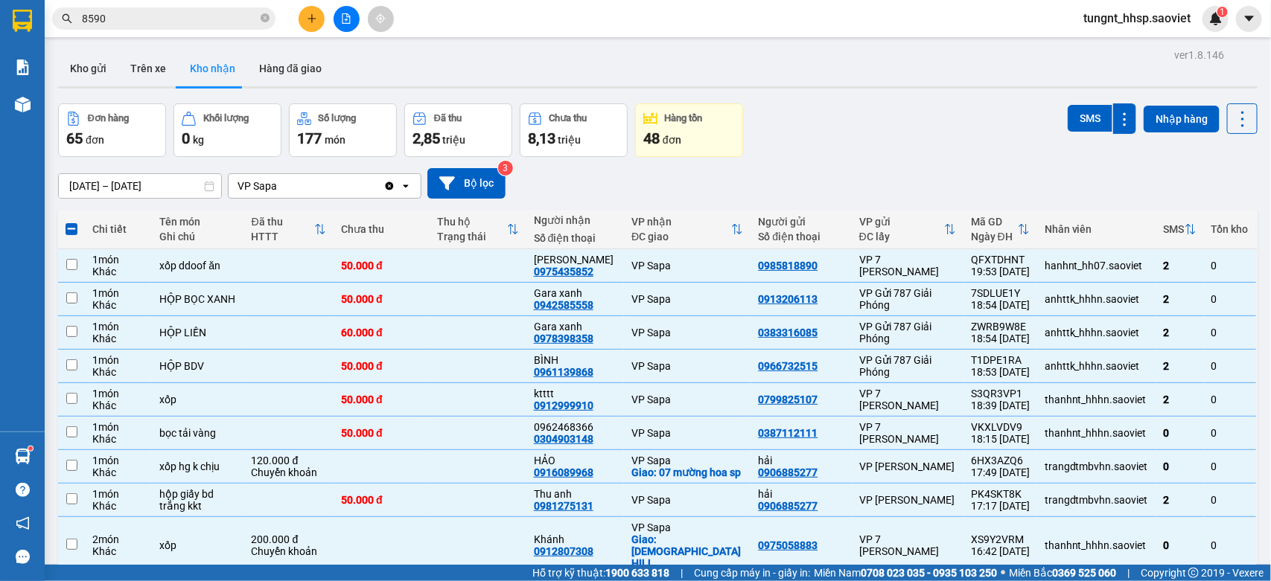
checkbox input "false"
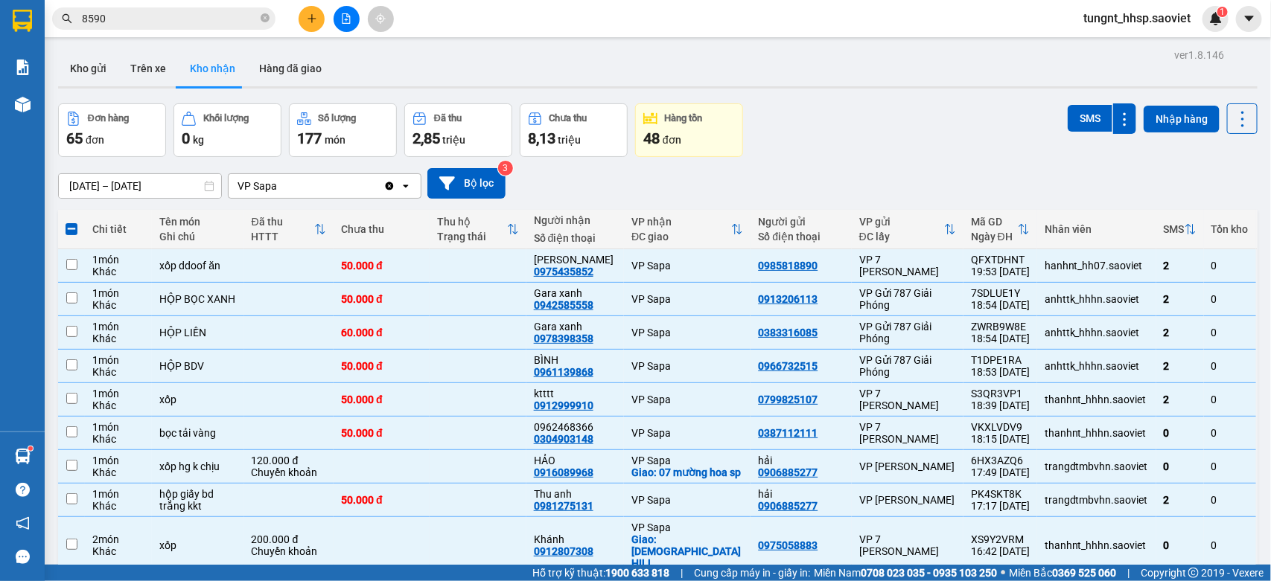
checkbox input "false"
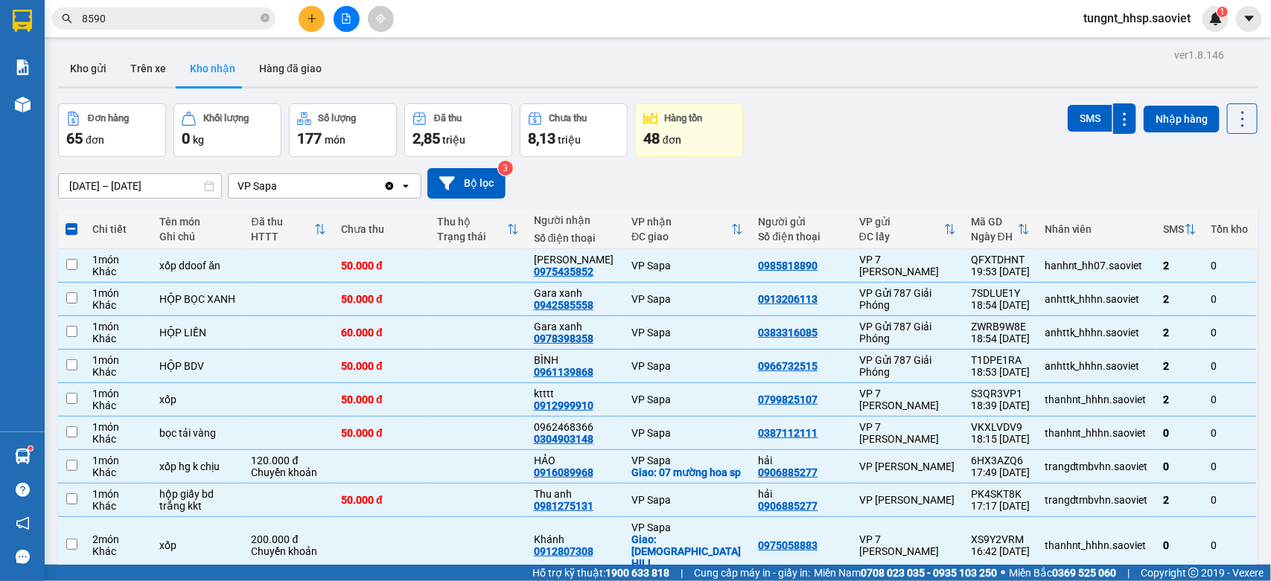
checkbox input "false"
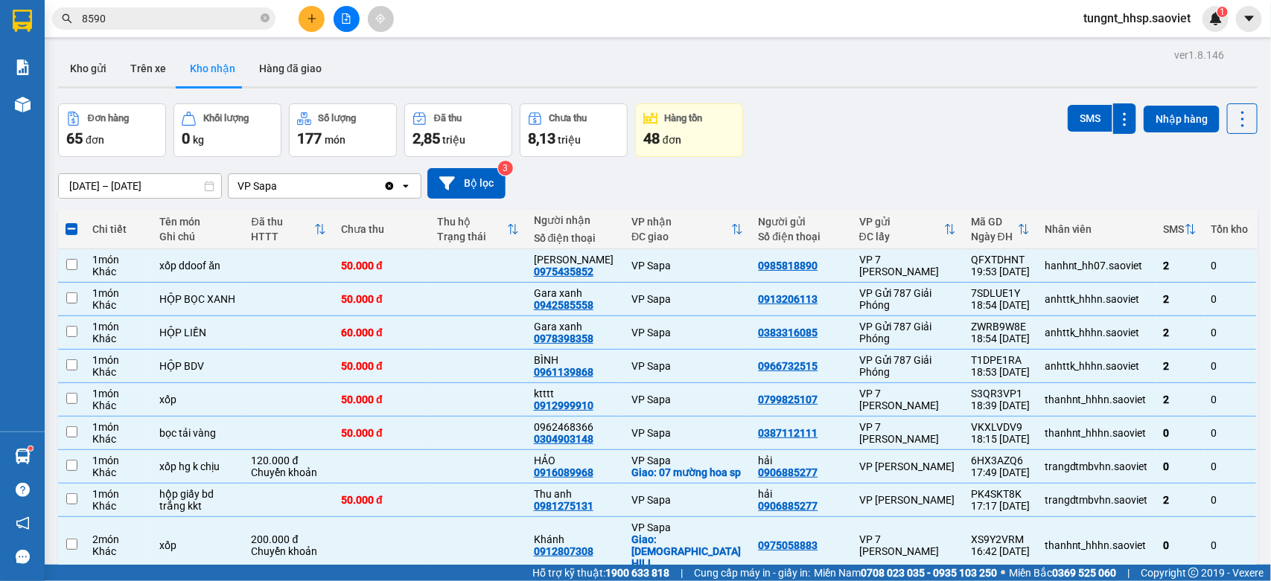
checkbox input "false"
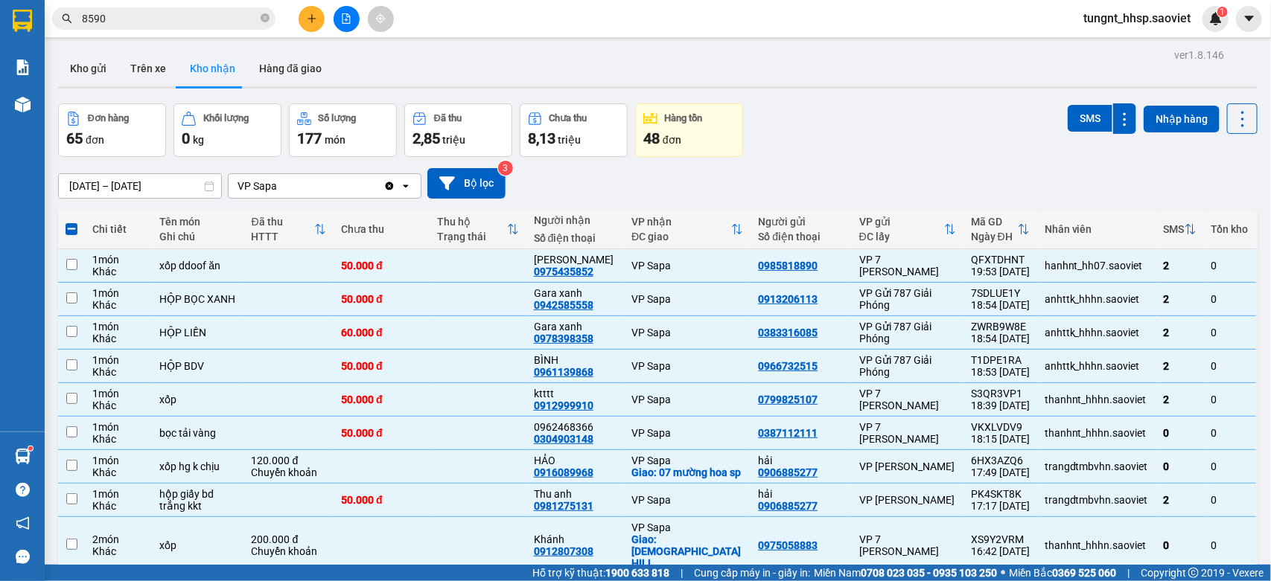
checkbox input "false"
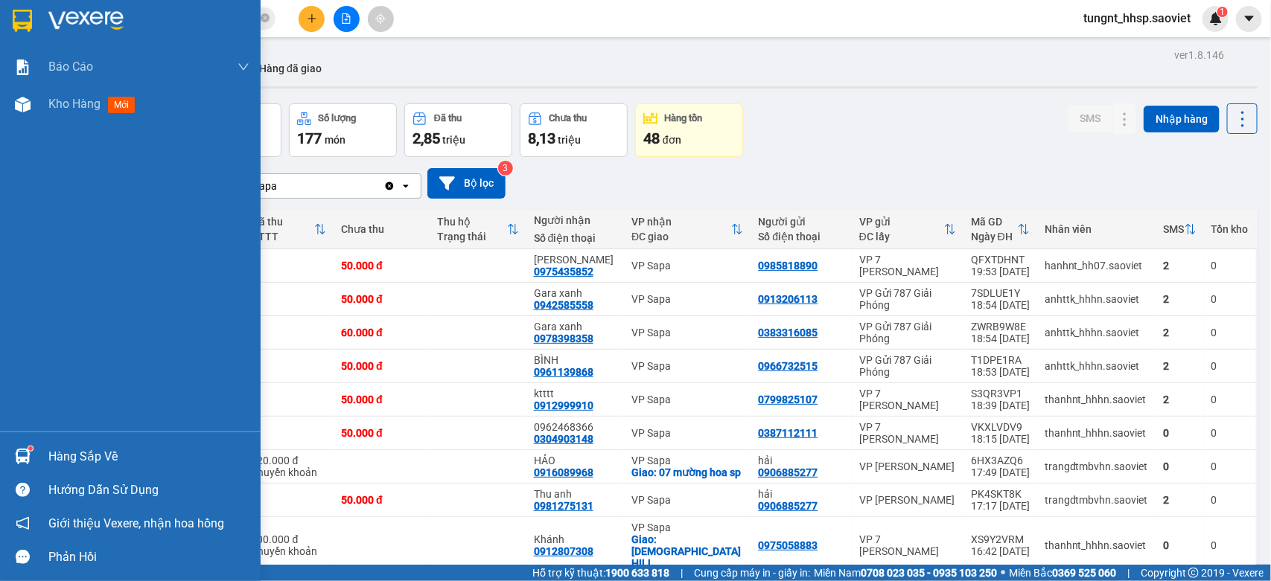
click at [95, 435] on div "Hàng sắp về Hướng dẫn sử dụng Giới thiệu Vexere, nhận hoa hồng Phản hồi" at bounding box center [130, 503] width 261 height 142
click at [90, 458] on div "Hàng sắp về" at bounding box center [148, 457] width 201 height 22
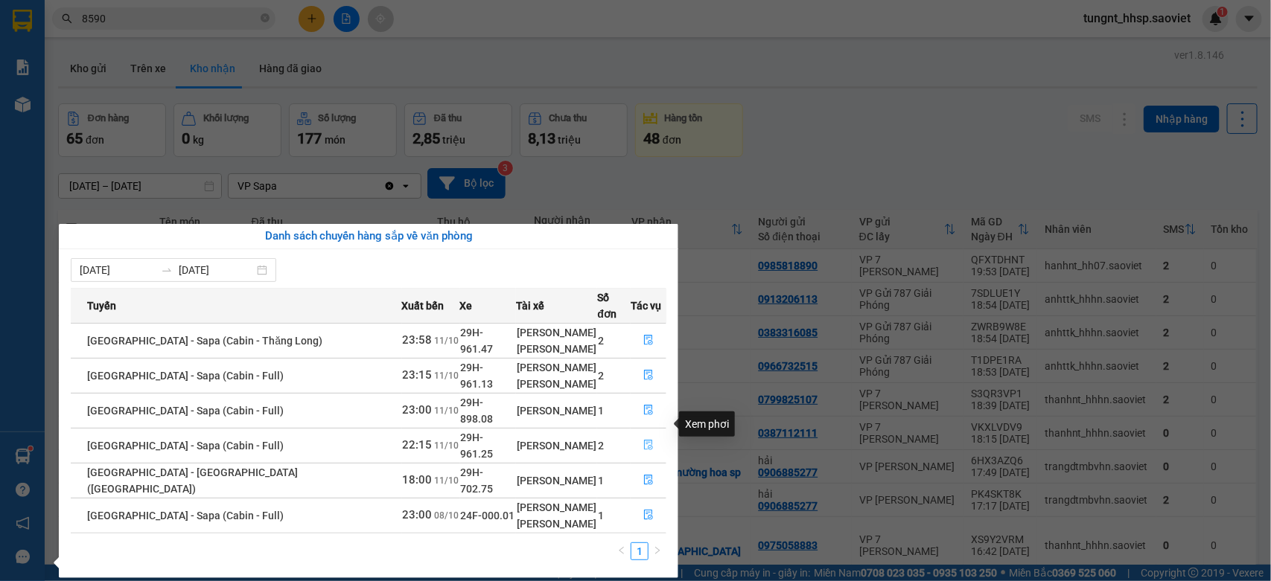
click at [646, 440] on icon "file-done" at bounding box center [648, 445] width 9 height 10
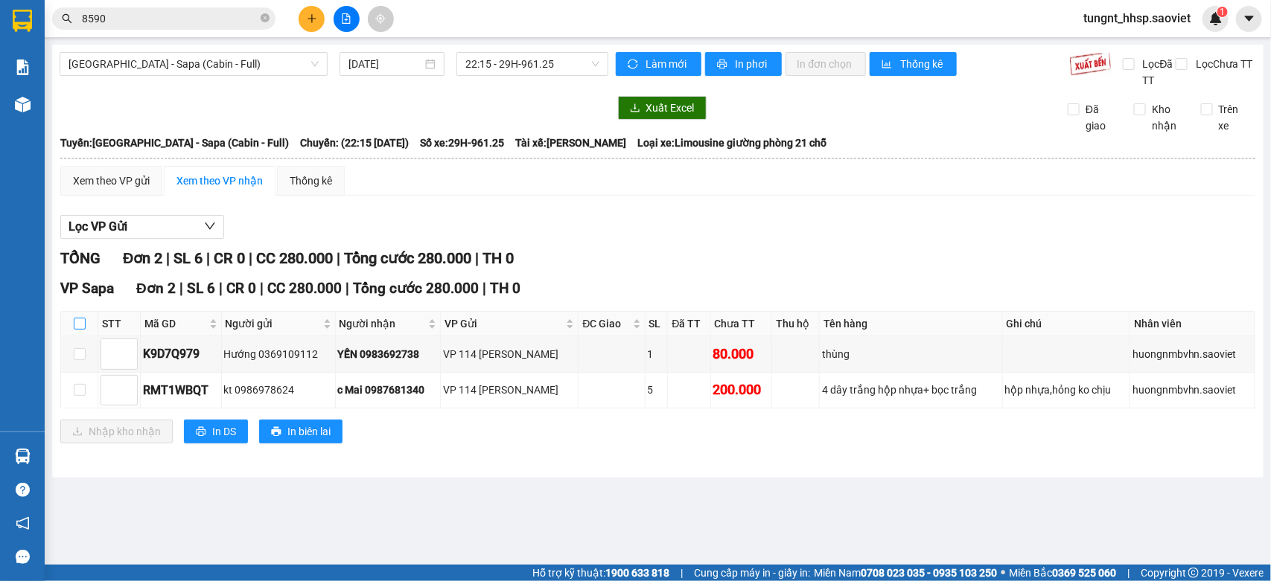
click at [78, 326] on input "checkbox" at bounding box center [80, 324] width 12 height 12
checkbox input "true"
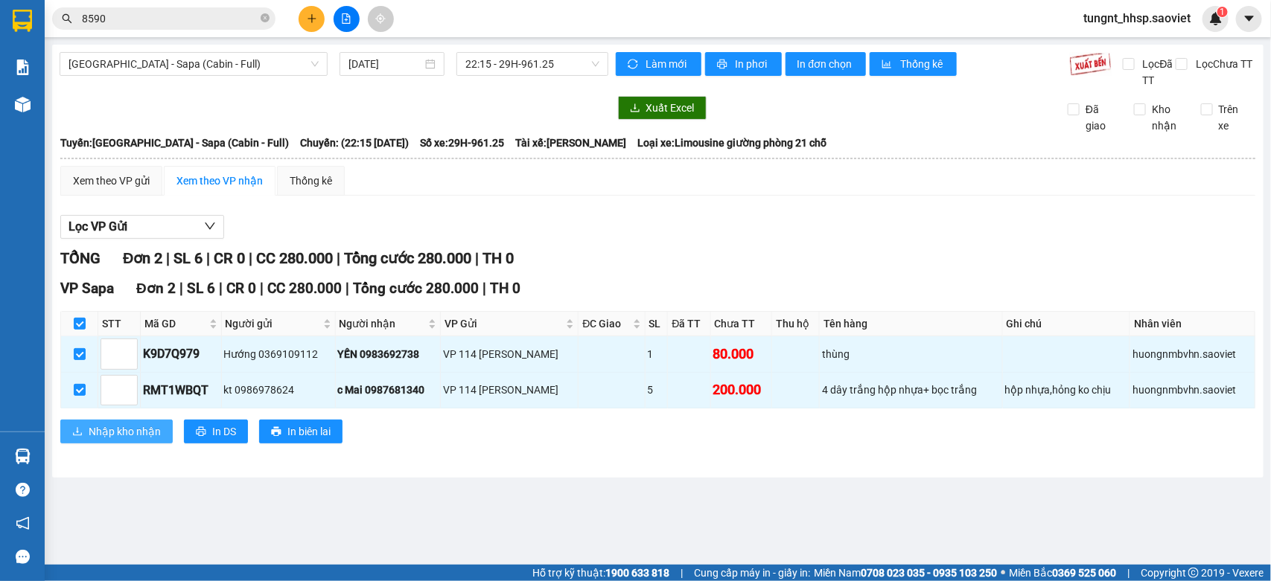
click at [132, 432] on span "Nhập kho nhận" at bounding box center [125, 432] width 72 height 16
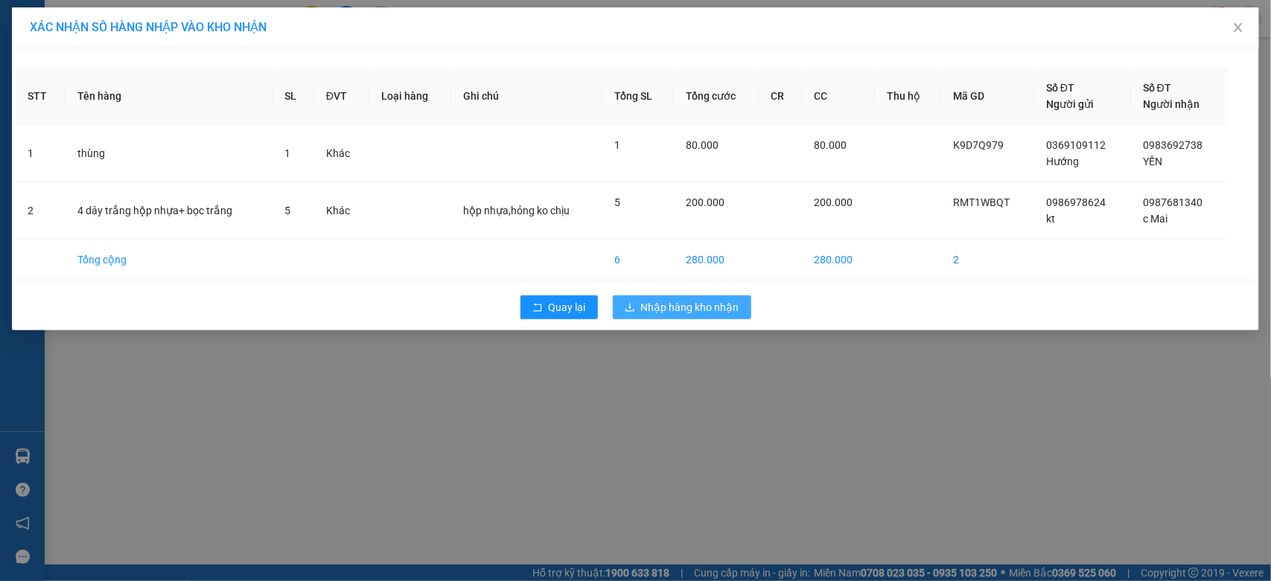
click at [686, 305] on span "Nhập hàng kho nhận" at bounding box center [690, 307] width 98 height 16
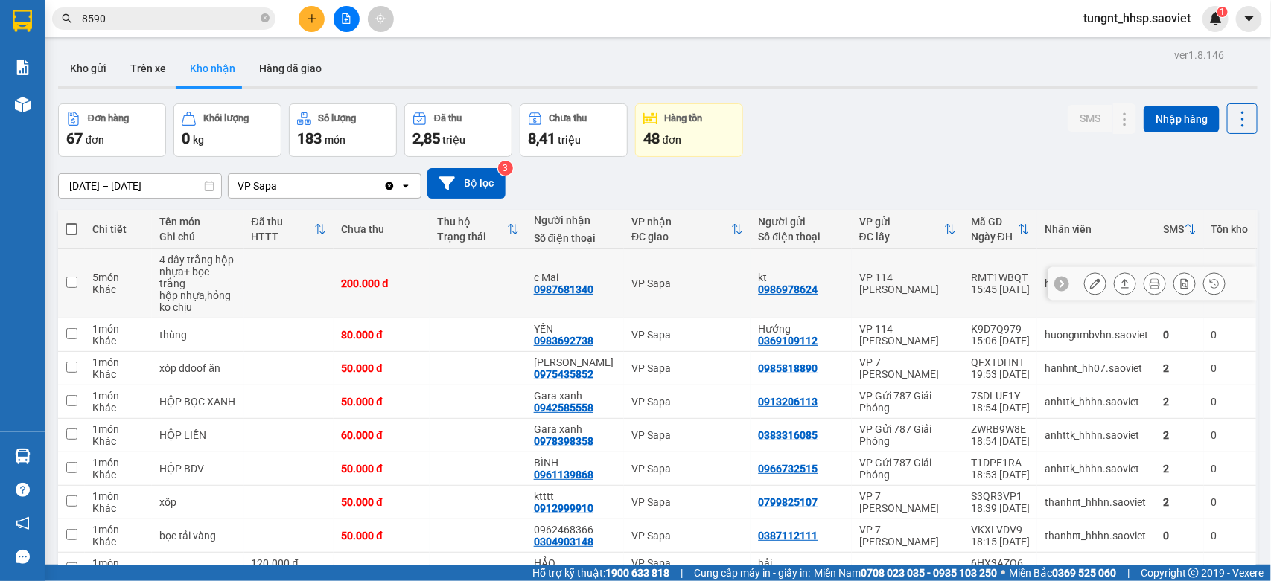
click at [454, 295] on td at bounding box center [477, 283] width 96 height 69
checkbox input "true"
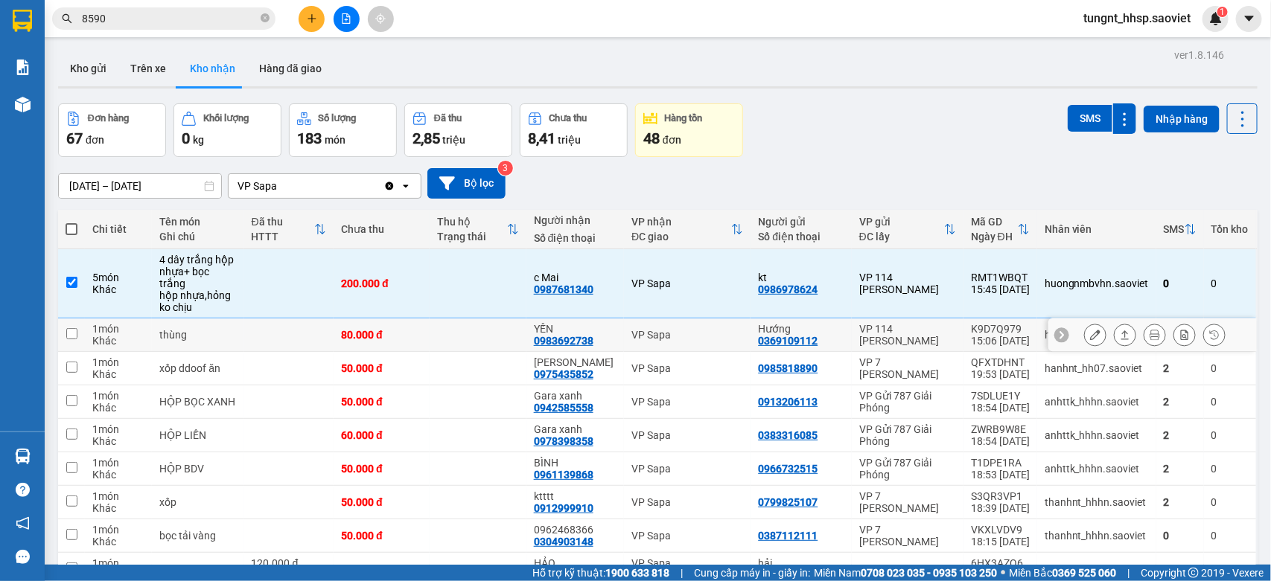
drag, startPoint x: 463, startPoint y: 328, endPoint x: 728, endPoint y: 348, distance: 265.7
click at [463, 330] on td at bounding box center [477, 335] width 96 height 33
checkbox input "true"
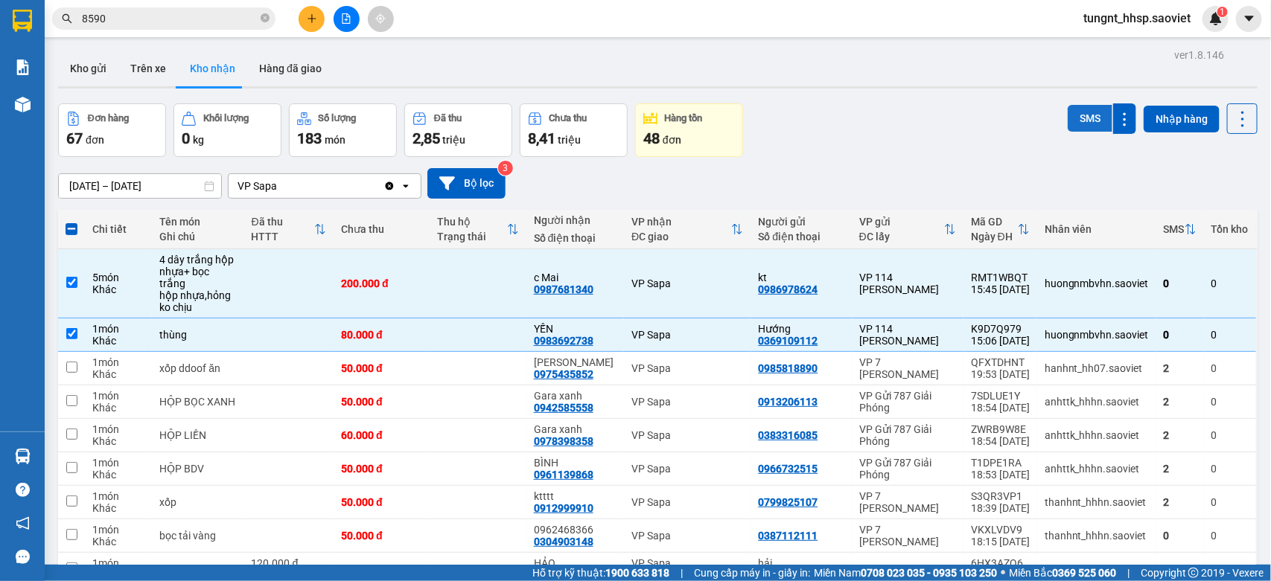
click at [1079, 124] on button "SMS" at bounding box center [1089, 118] width 45 height 27
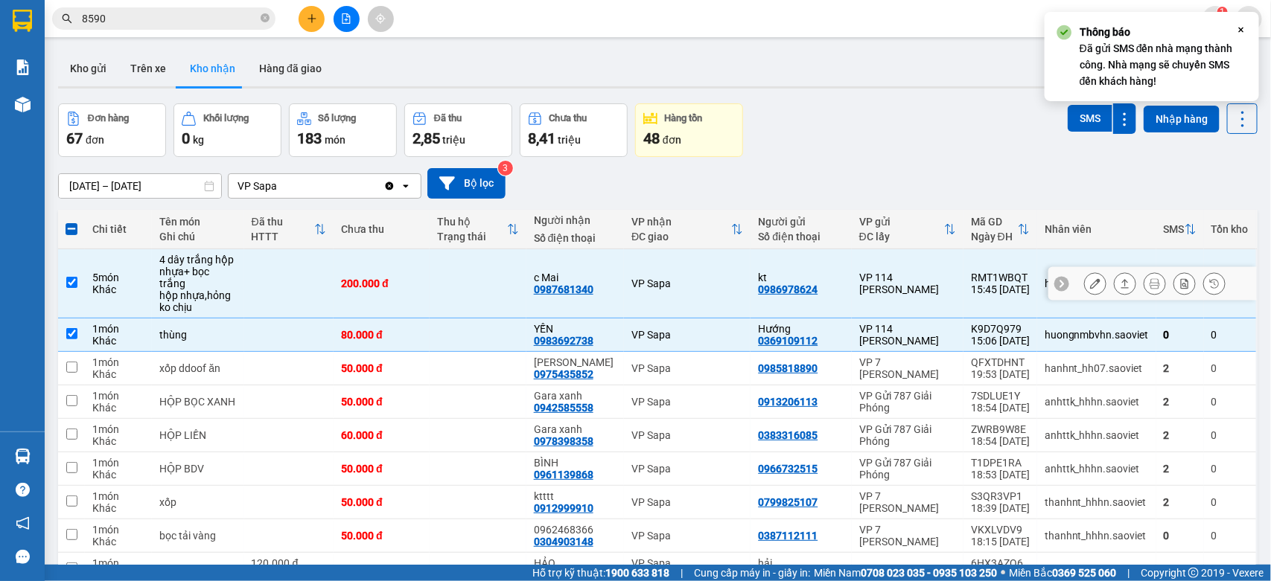
drag, startPoint x: 450, startPoint y: 292, endPoint x: 450, endPoint y: 305, distance: 13.4
click at [450, 293] on td at bounding box center [477, 283] width 96 height 69
checkbox input "false"
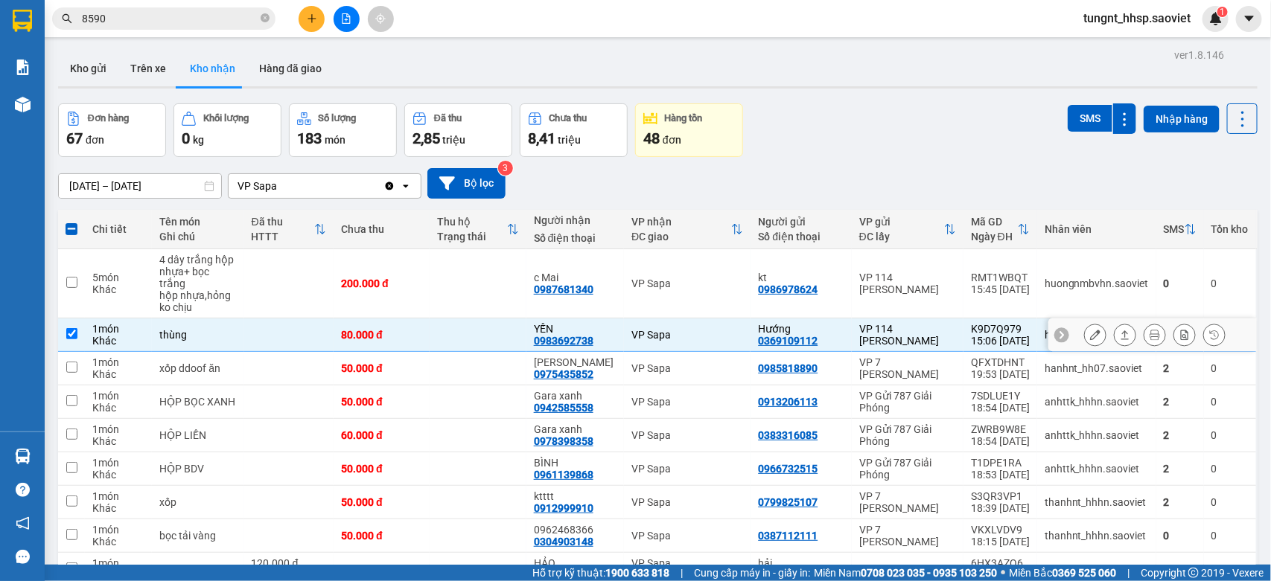
click at [456, 328] on td at bounding box center [477, 335] width 96 height 33
checkbox input "false"
